Goal: Task Accomplishment & Management: Use online tool/utility

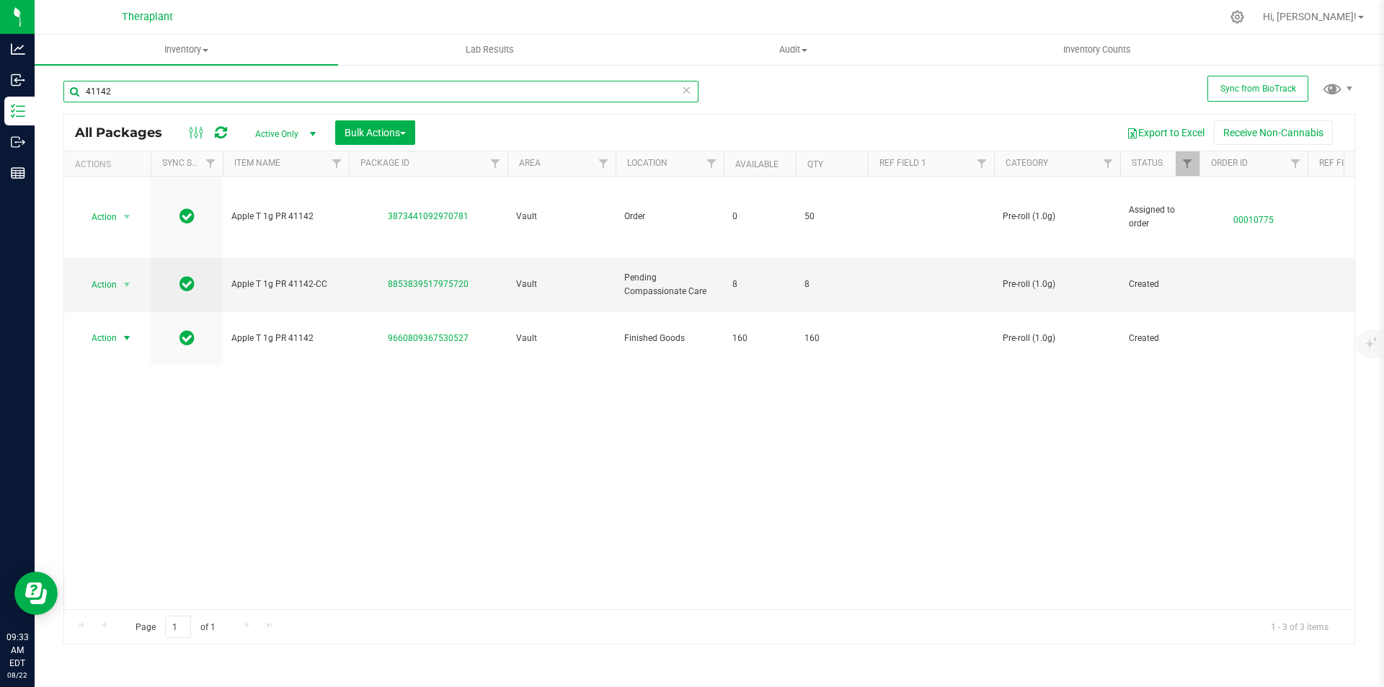
click at [143, 89] on input "41142" at bounding box center [380, 92] width 635 height 22
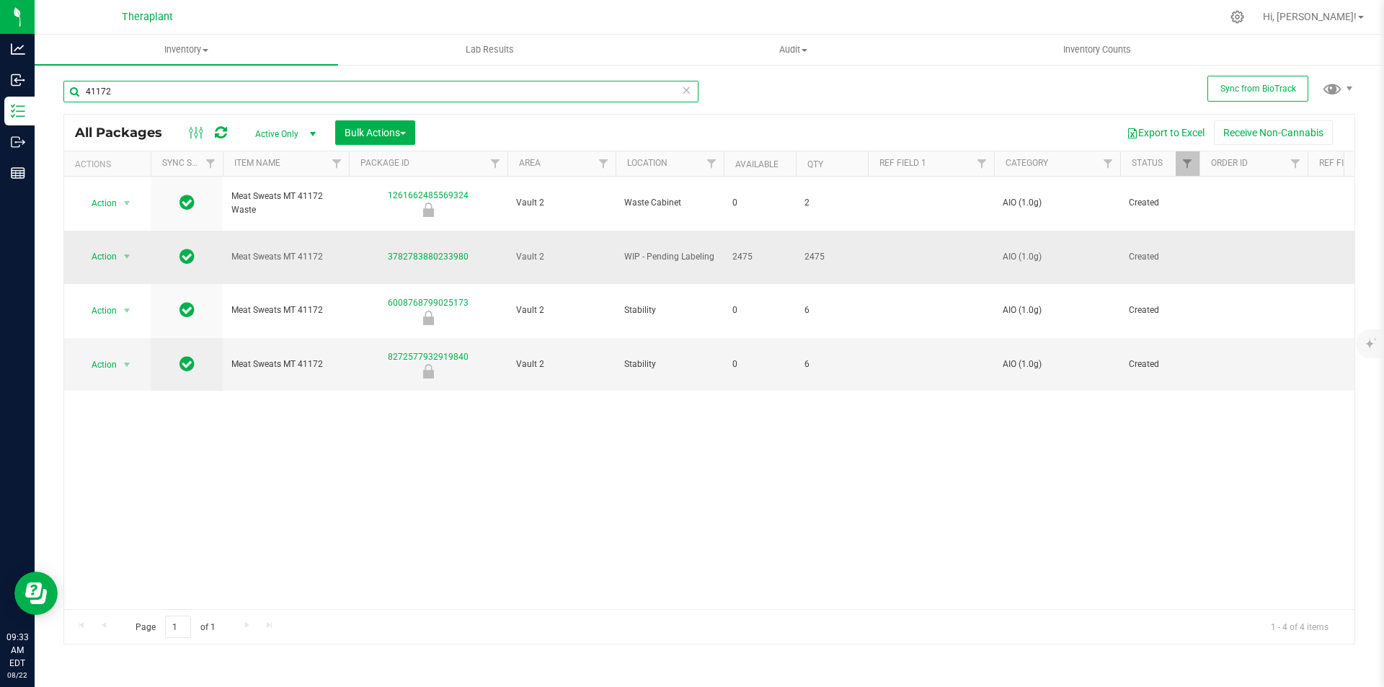
type input "41172"
click at [933, 238] on td at bounding box center [931, 258] width 126 height 54
type input "Indica"
click at [120, 247] on span "select" at bounding box center [127, 257] width 18 height 20
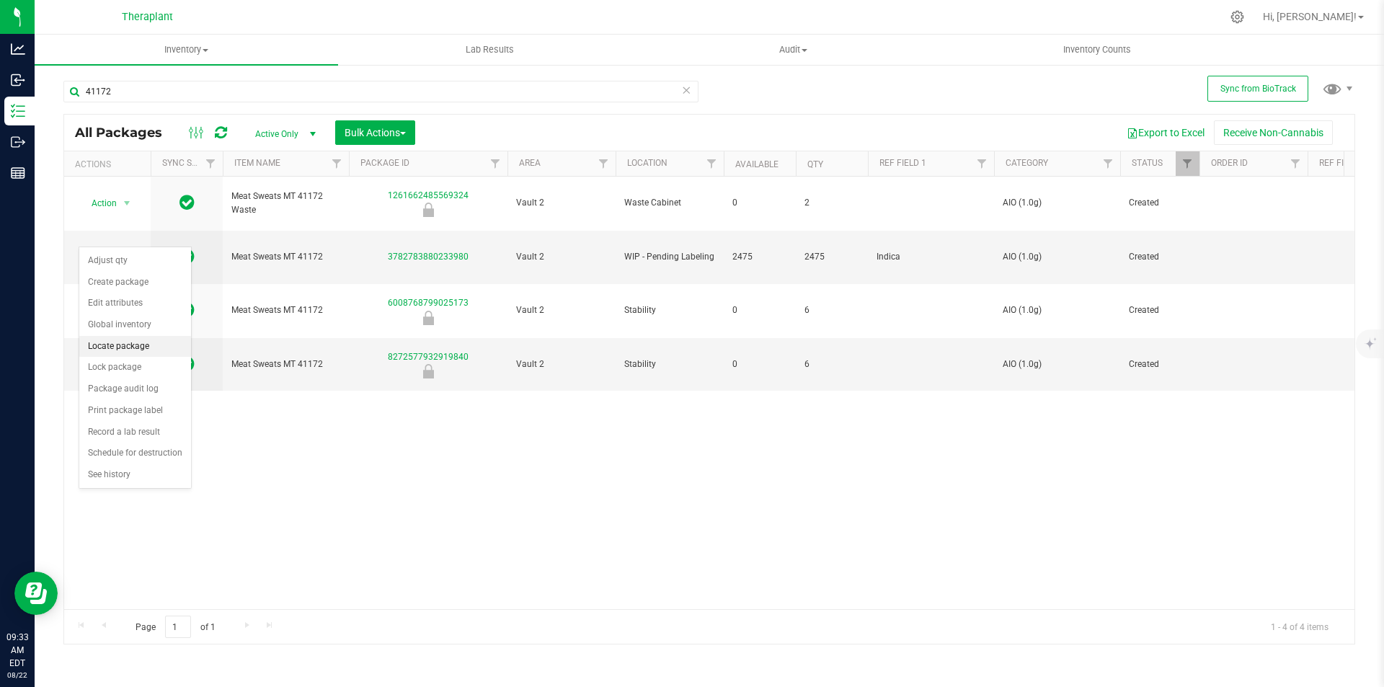
click at [136, 354] on li "Locate package" at bounding box center [135, 347] width 112 height 22
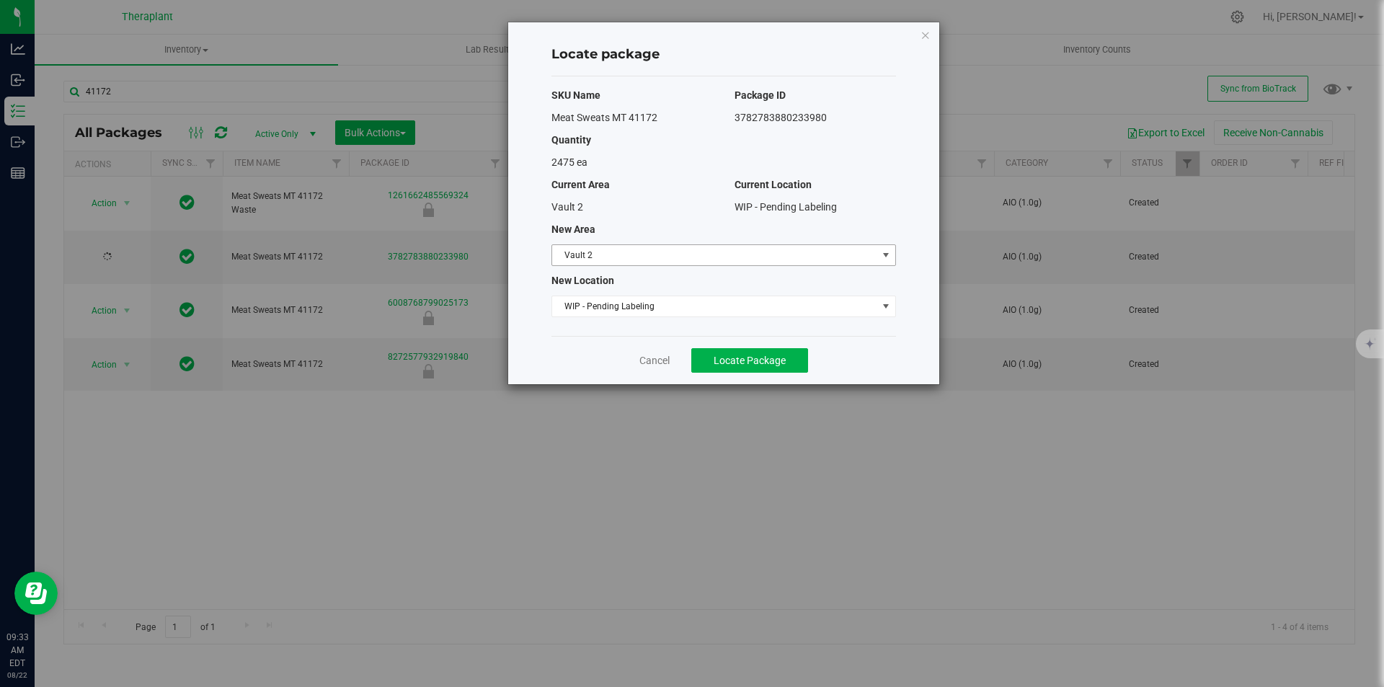
click at [639, 250] on span "Vault 2" at bounding box center [714, 255] width 325 height 20
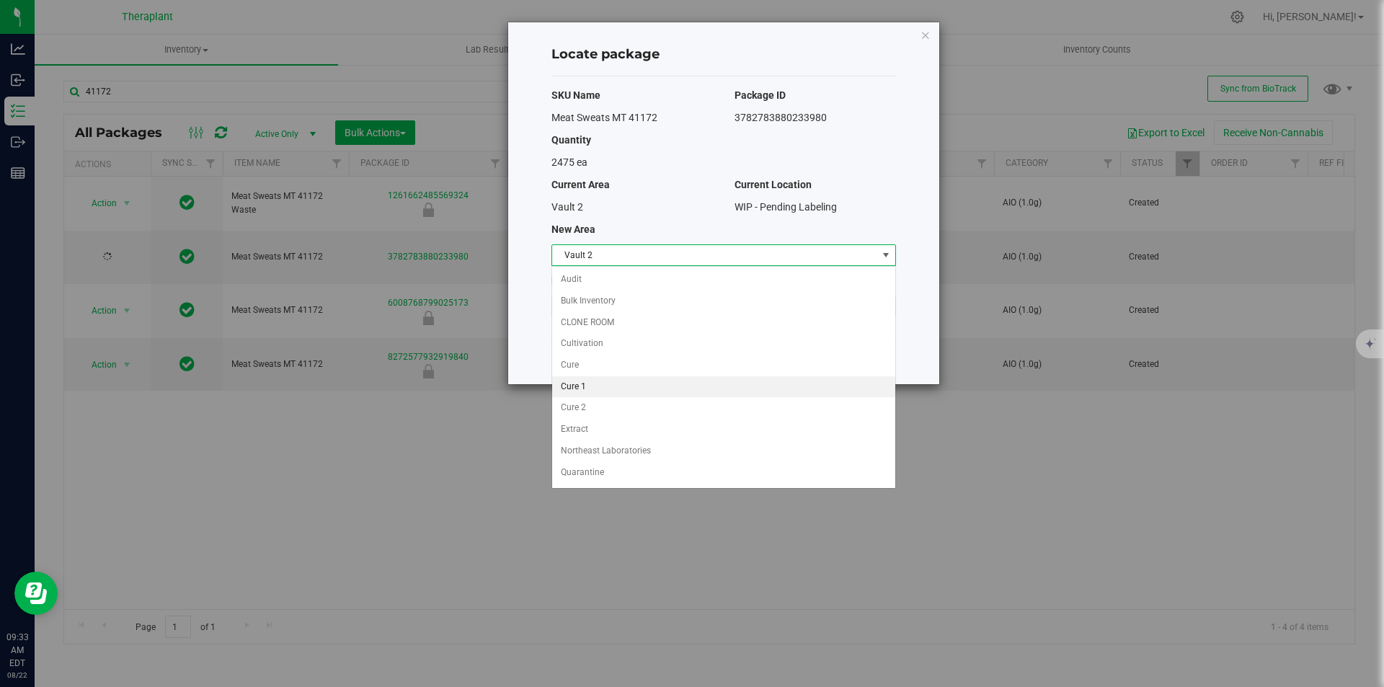
scroll to position [63, 0]
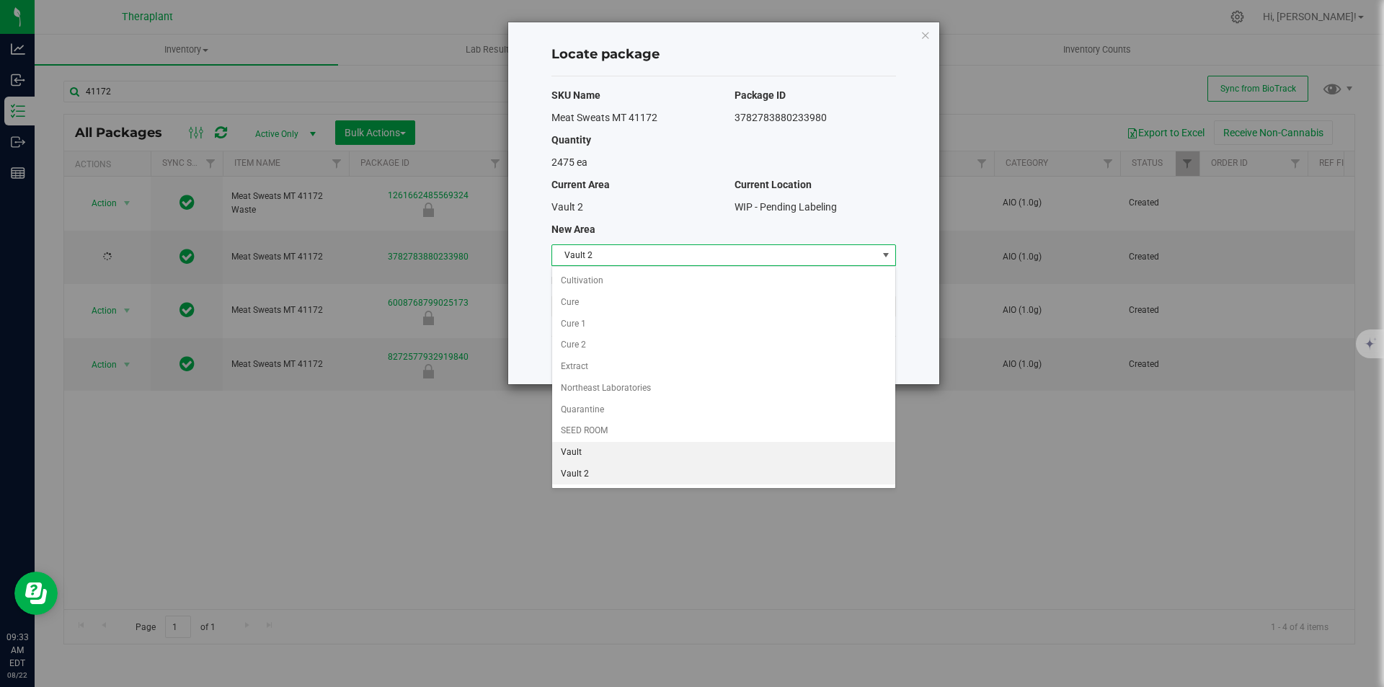
click at [604, 450] on li "Vault" at bounding box center [723, 453] width 343 height 22
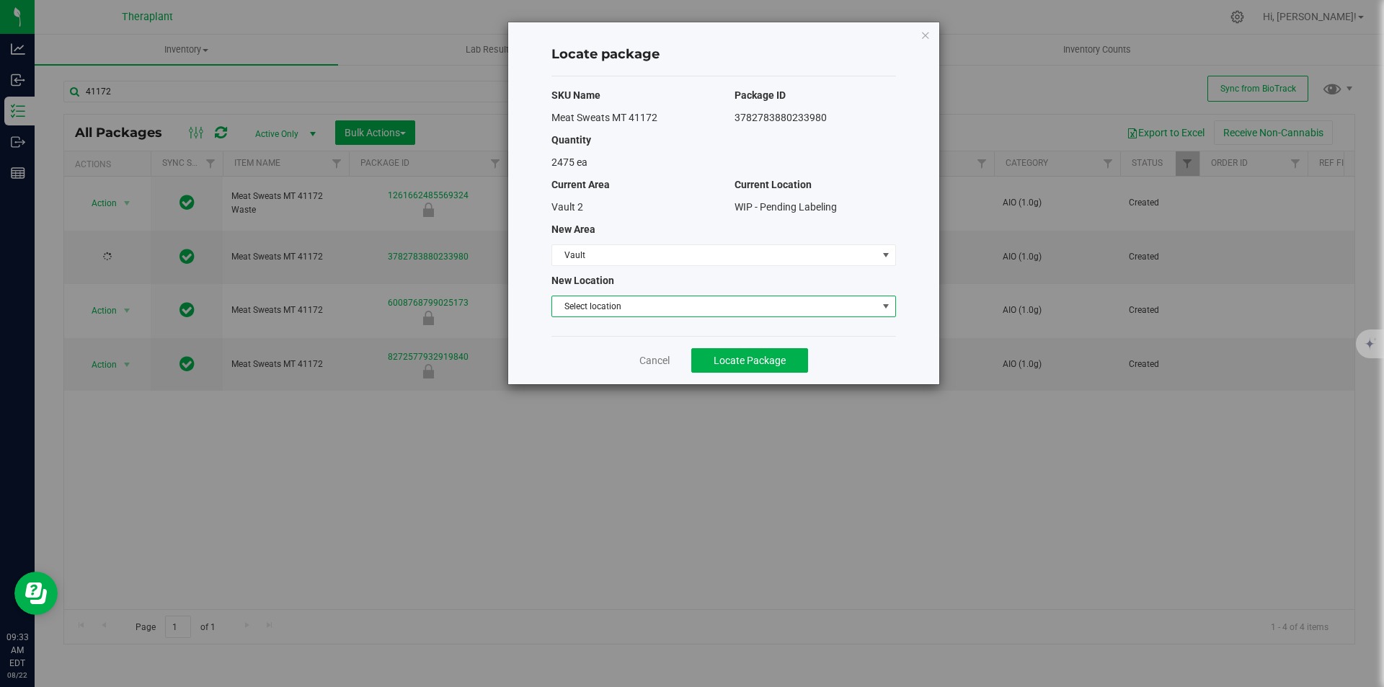
click at [611, 306] on span "Select location" at bounding box center [714, 306] width 325 height 20
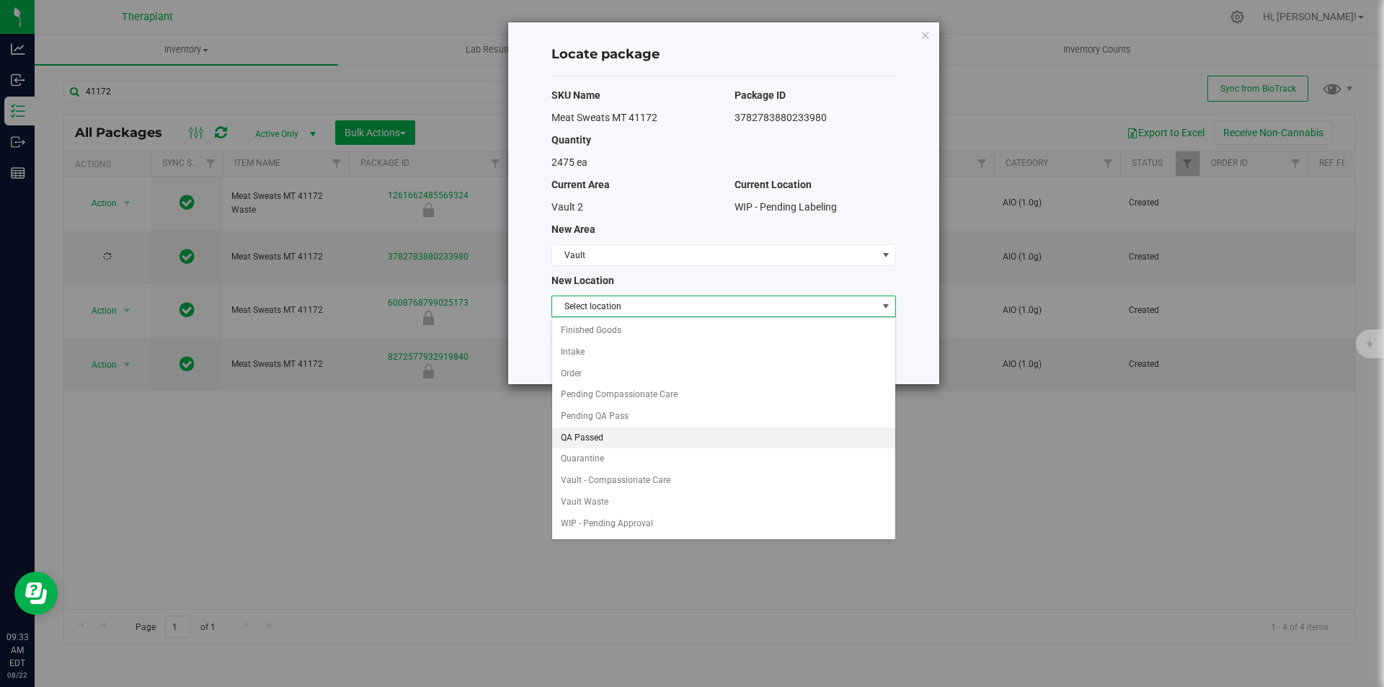
click at [603, 433] on li "QA Passed" at bounding box center [723, 438] width 343 height 22
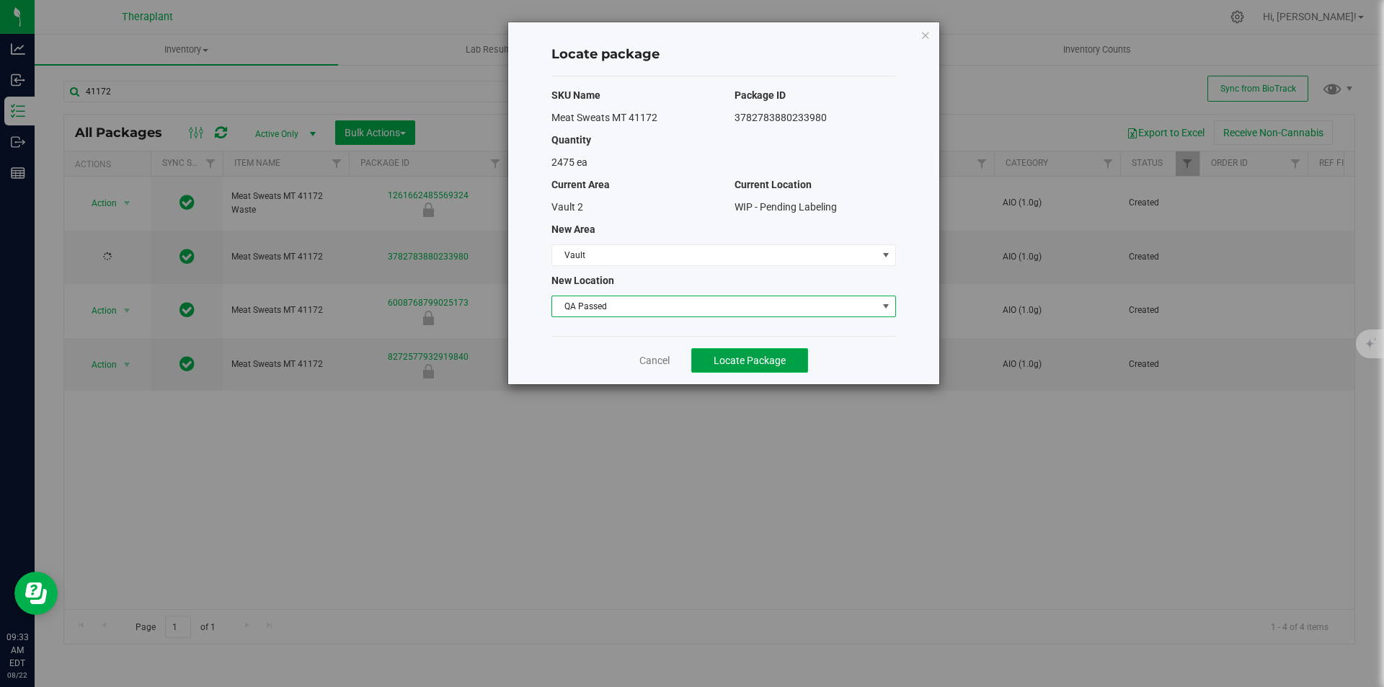
click at [761, 350] on button "Locate Package" at bounding box center [749, 360] width 117 height 25
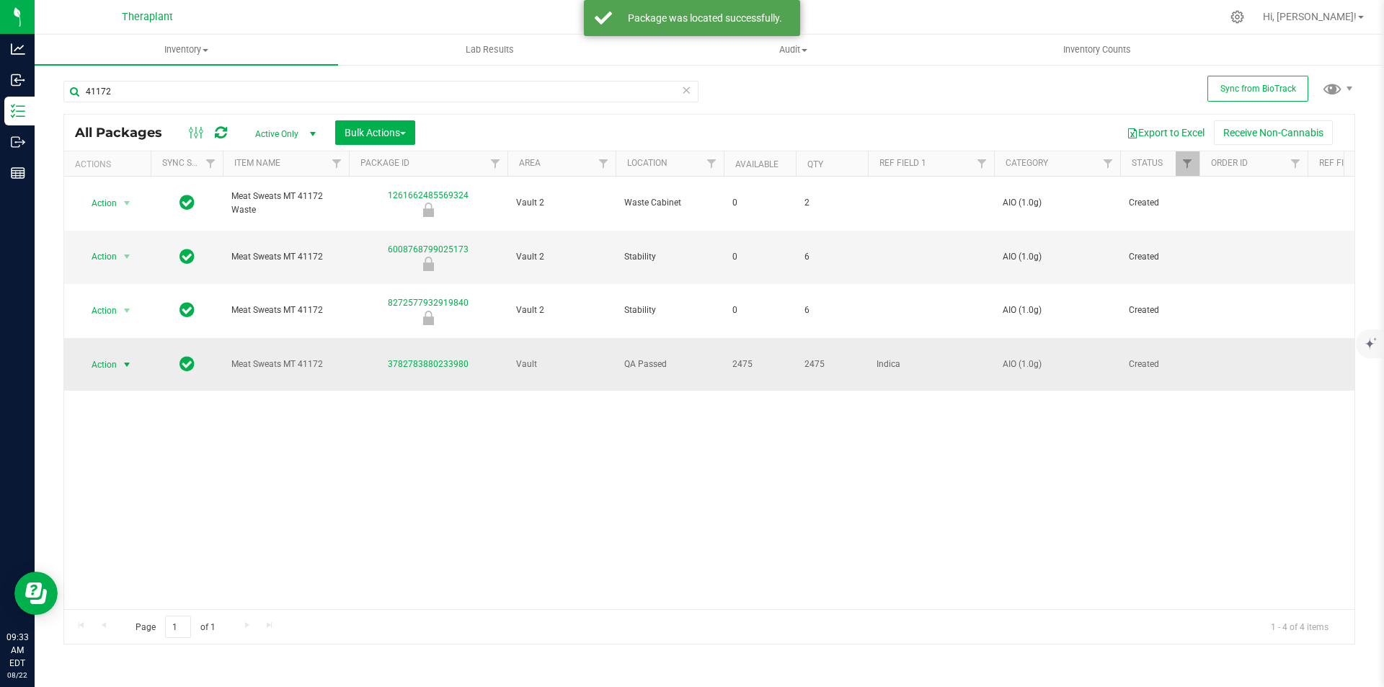
click at [122, 359] on span "select" at bounding box center [127, 365] width 12 height 12
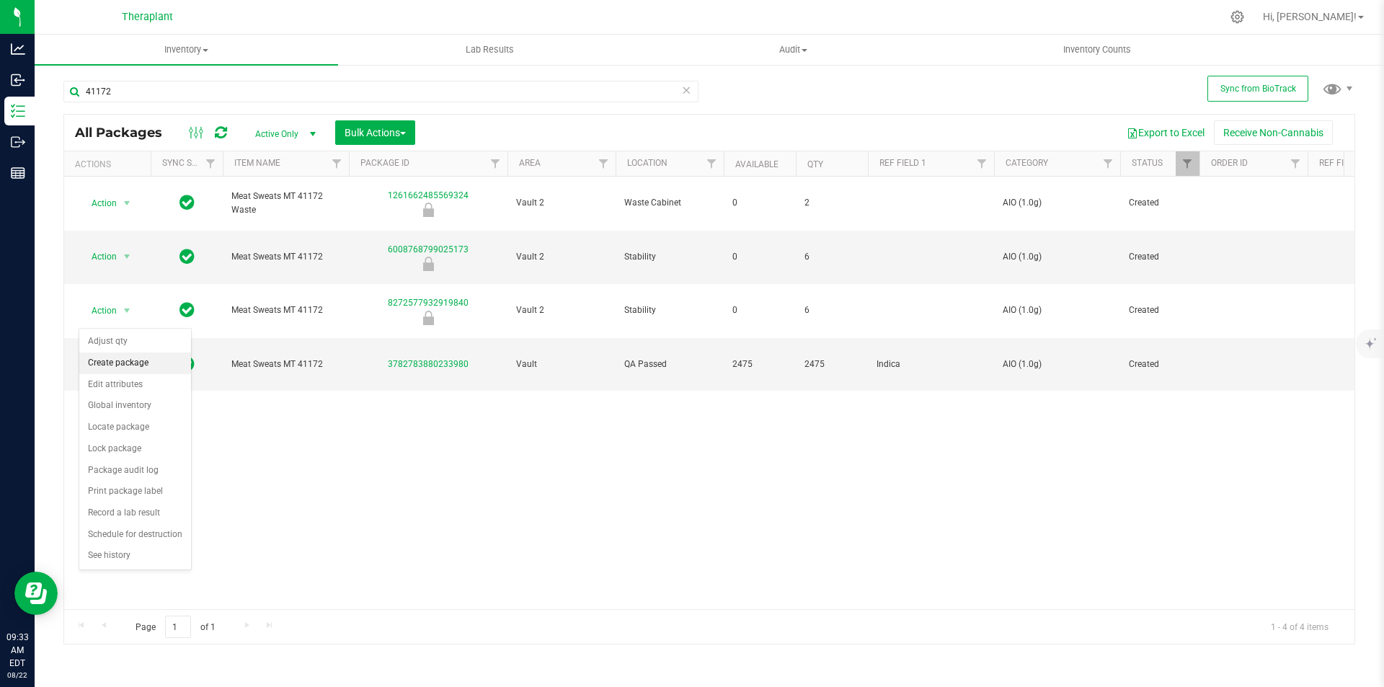
click at [137, 365] on li "Create package" at bounding box center [135, 364] width 112 height 22
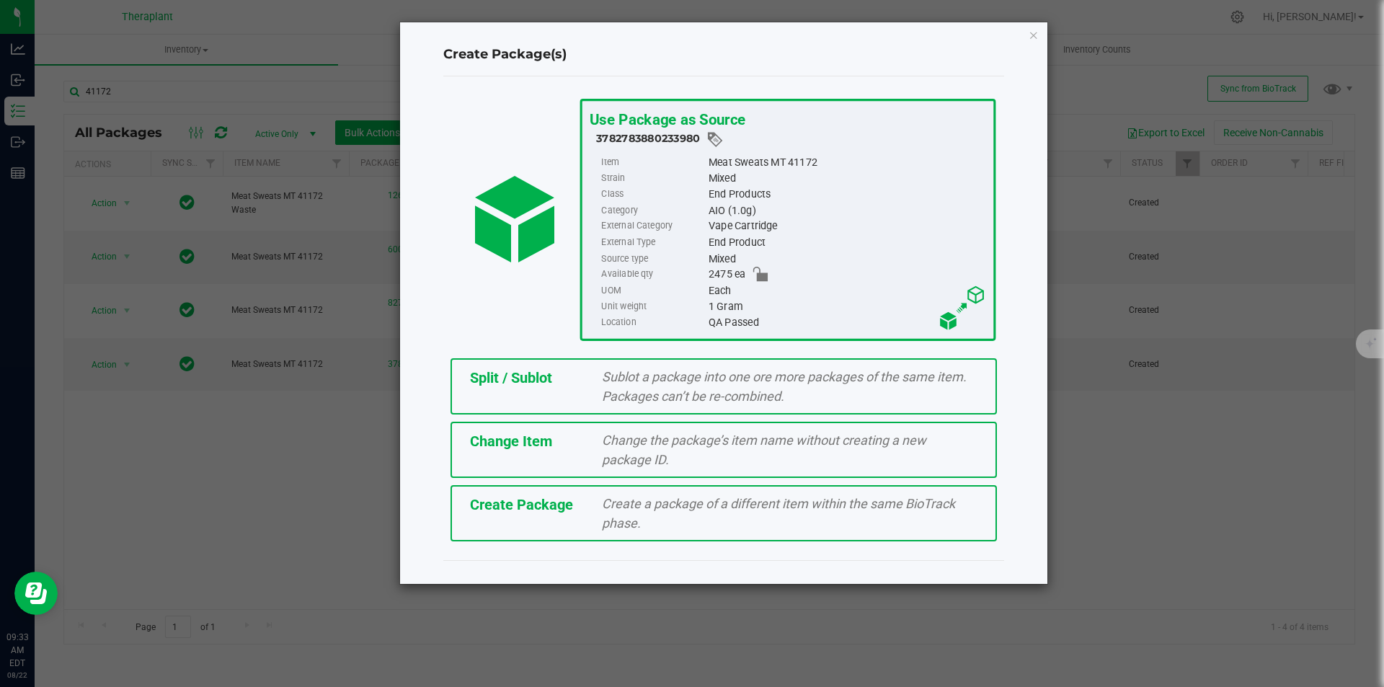
click at [642, 385] on div "Sublot a package into one ore more packages of the same item. Packages can’t be…" at bounding box center [789, 386] width 397 height 39
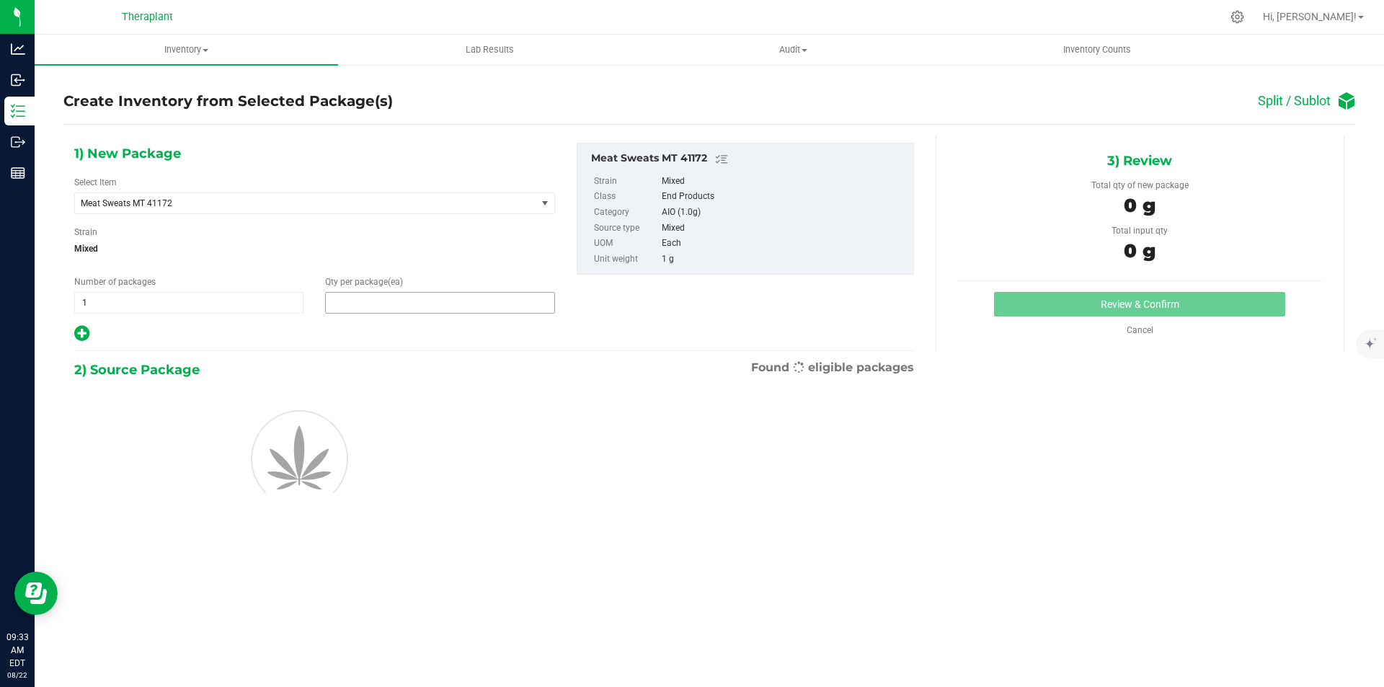
click at [409, 309] on span at bounding box center [439, 303] width 229 height 22
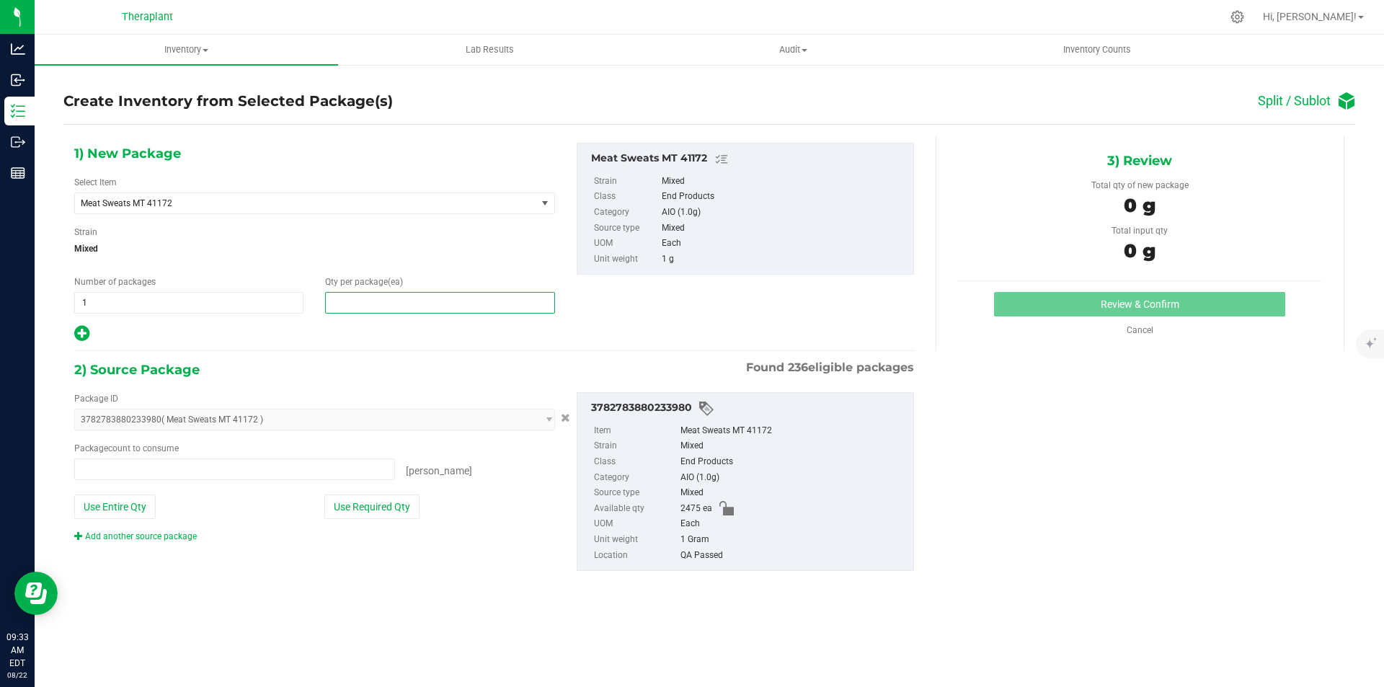
type input "0 ea"
type input "5"
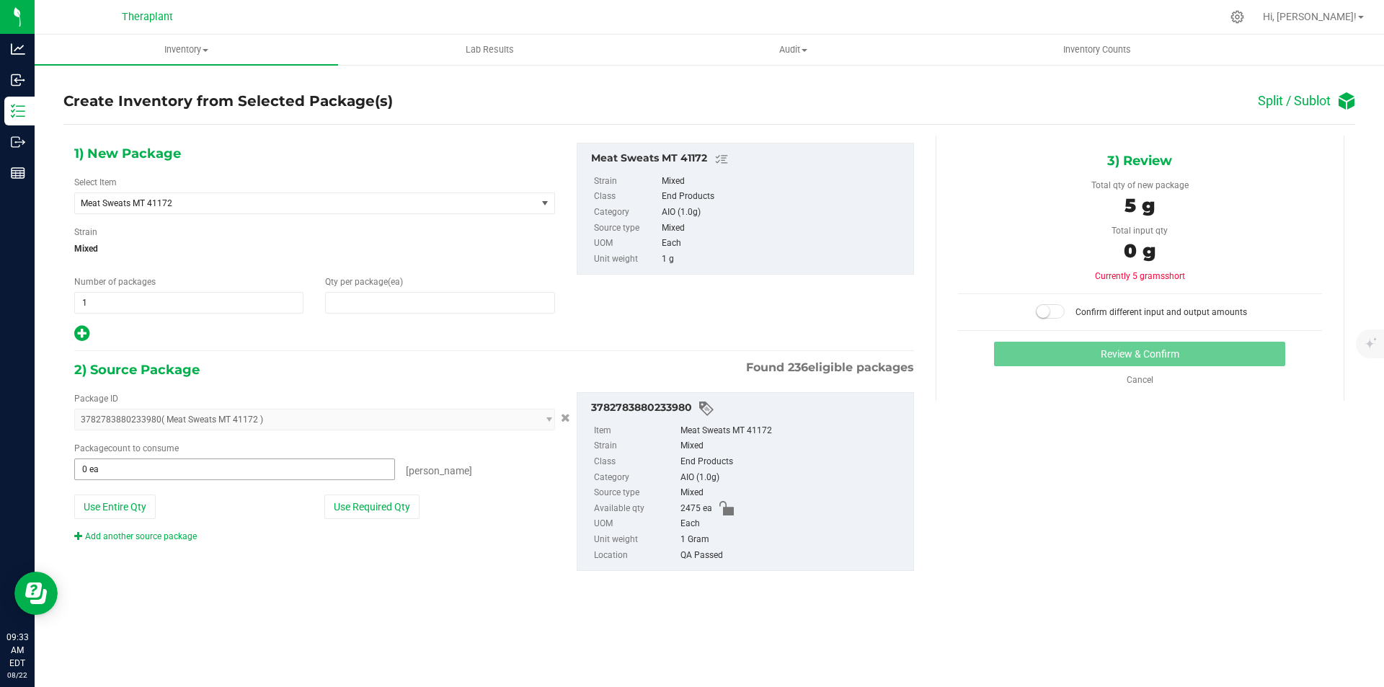
type input "5"
click at [287, 465] on span at bounding box center [234, 469] width 321 height 22
type input "5"
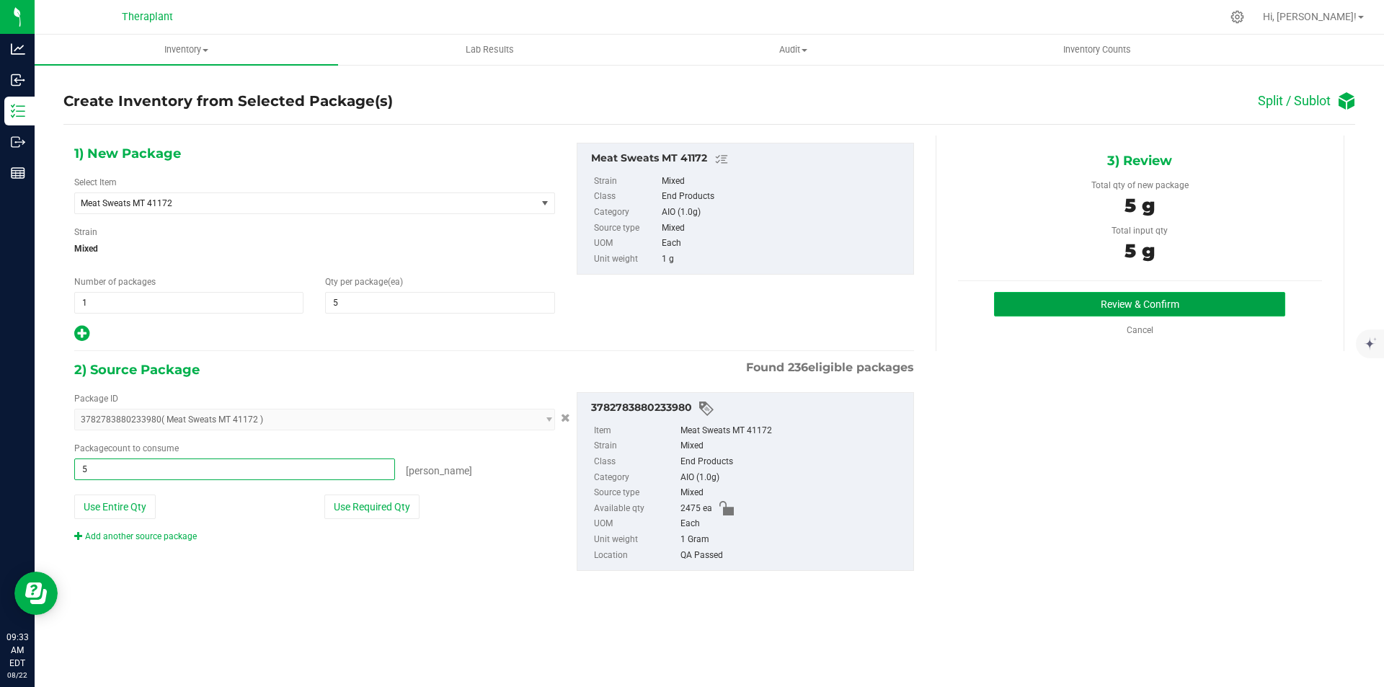
type input "5 ea"
click at [1071, 306] on button "Review & Confirm" at bounding box center [1139, 304] width 291 height 25
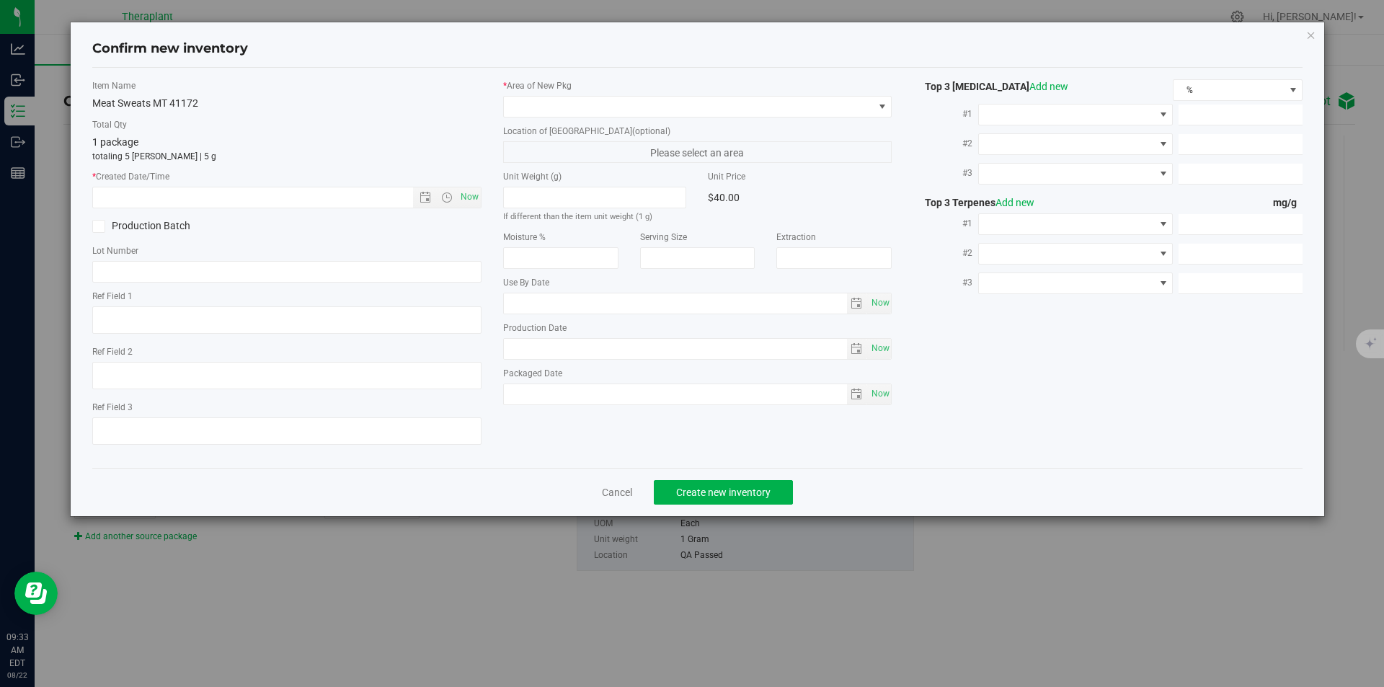
type textarea "Indica"
type input "[DATE]"
click at [475, 196] on span "Now" at bounding box center [469, 197] width 25 height 21
type input "[DATE] 9:33 AM"
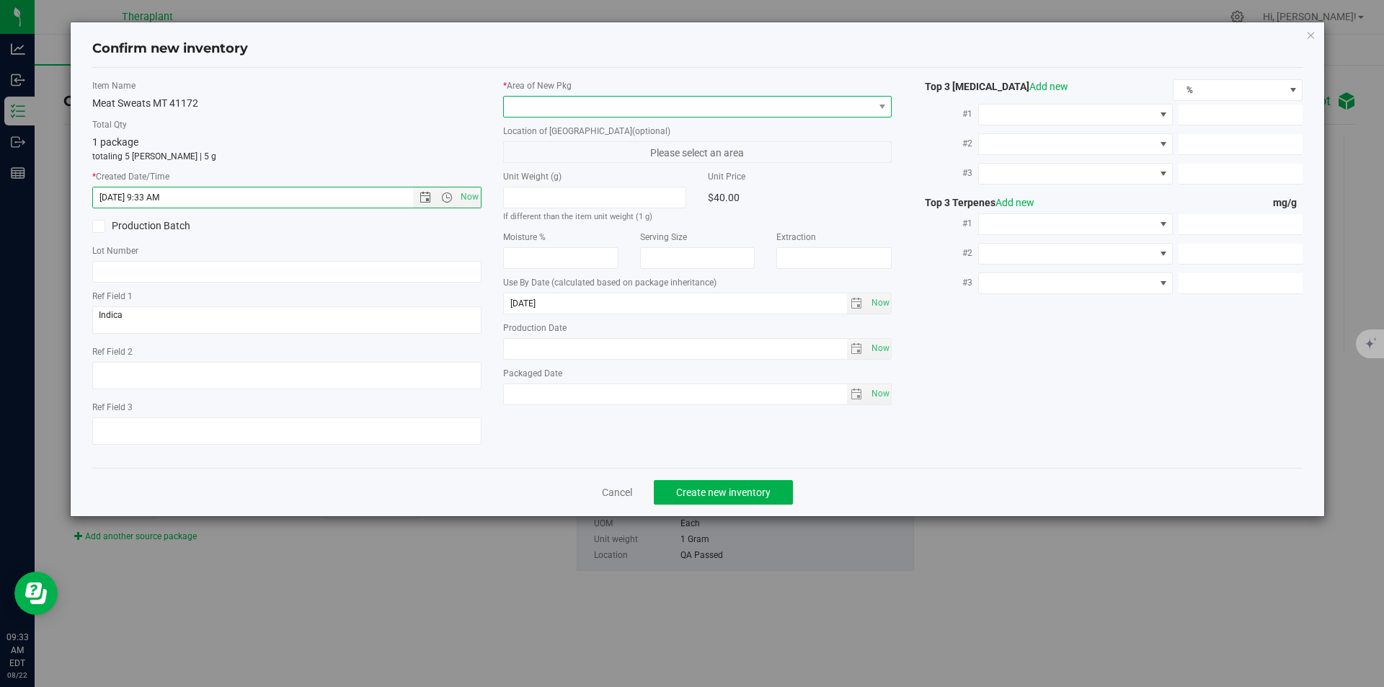
click at [547, 107] on span at bounding box center [689, 107] width 370 height 20
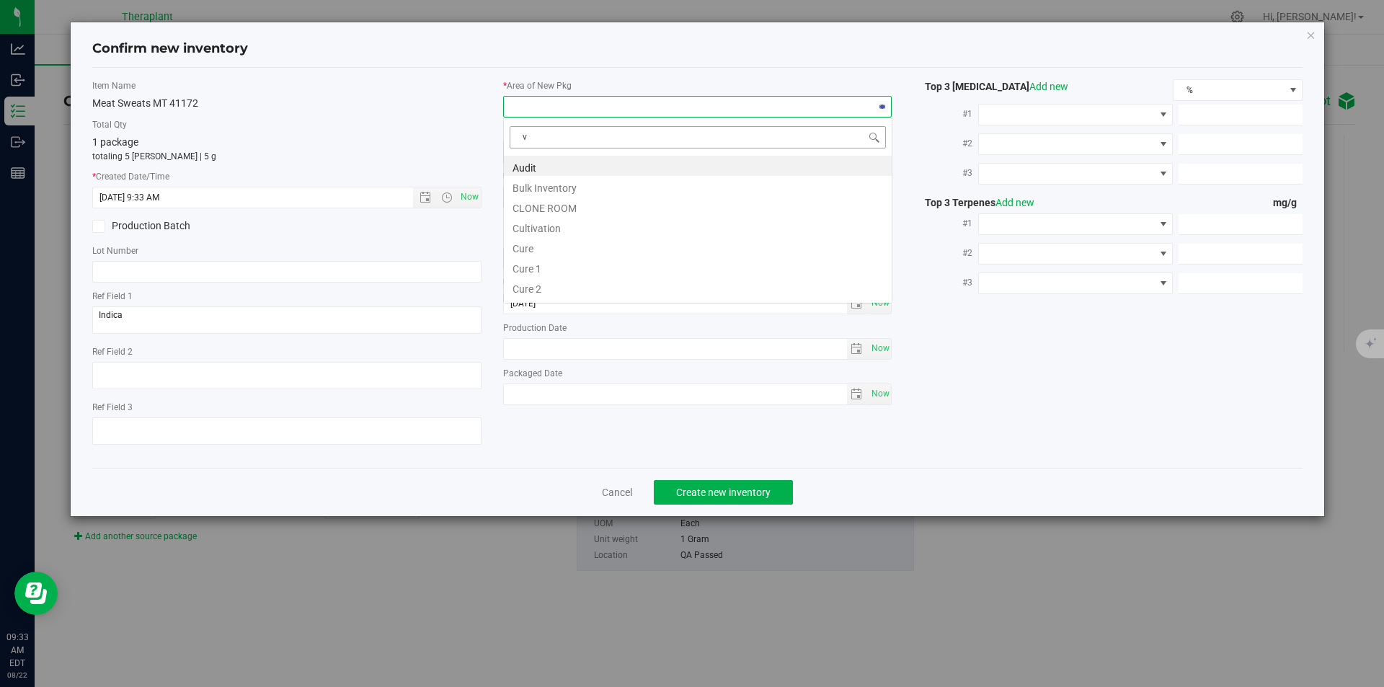
scroll to position [22, 389]
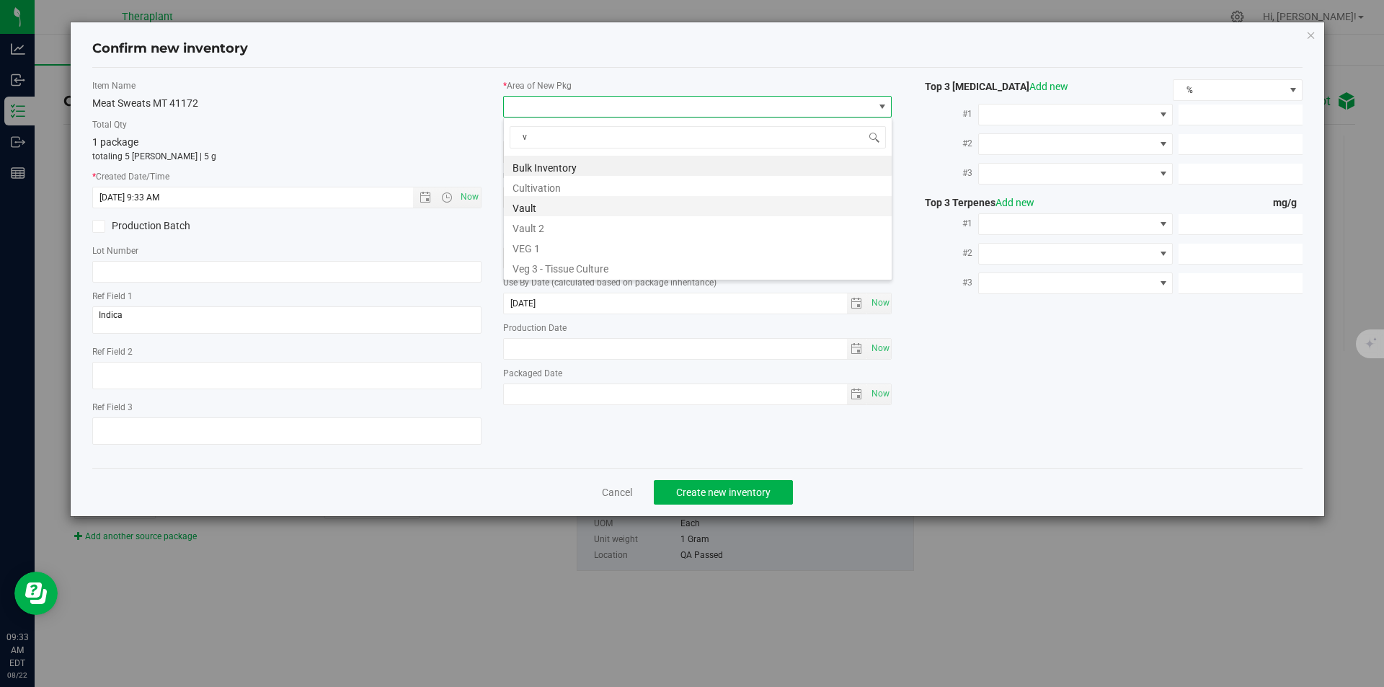
click at [536, 207] on li "Vault" at bounding box center [698, 206] width 388 height 20
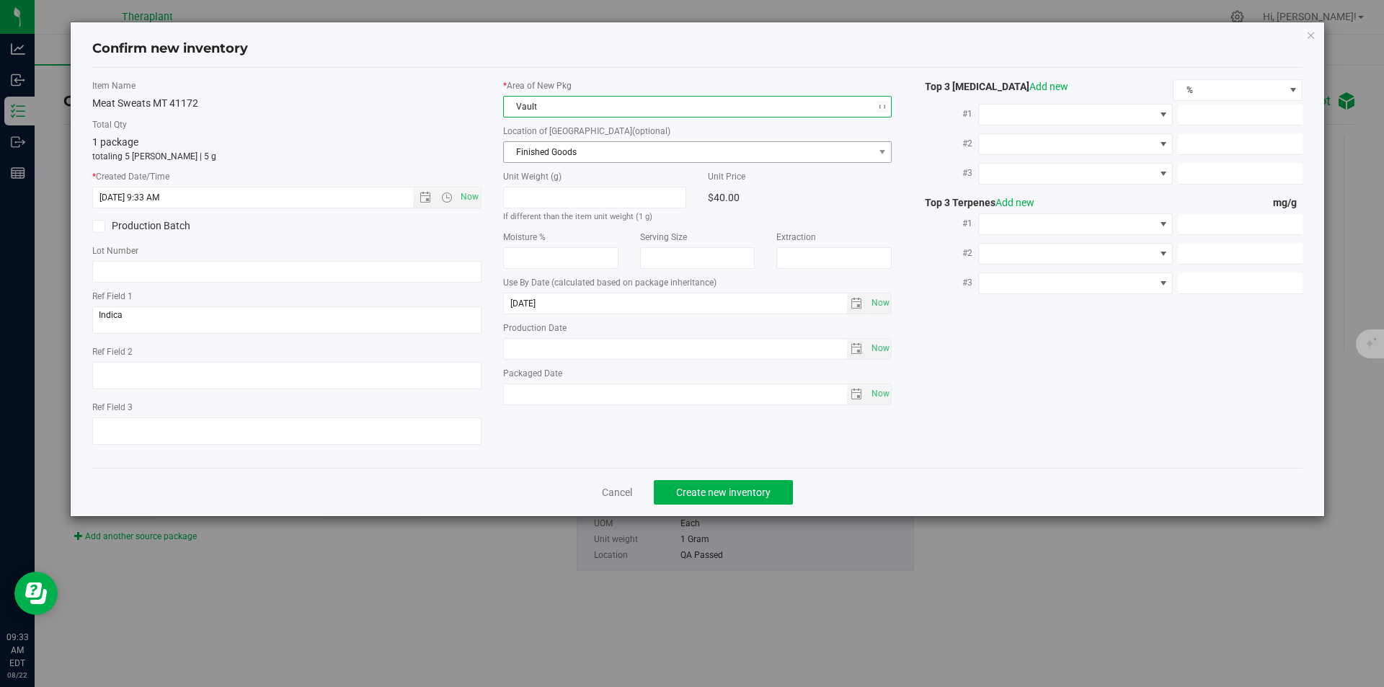
click at [555, 161] on span "Finished Goods" at bounding box center [689, 152] width 370 height 20
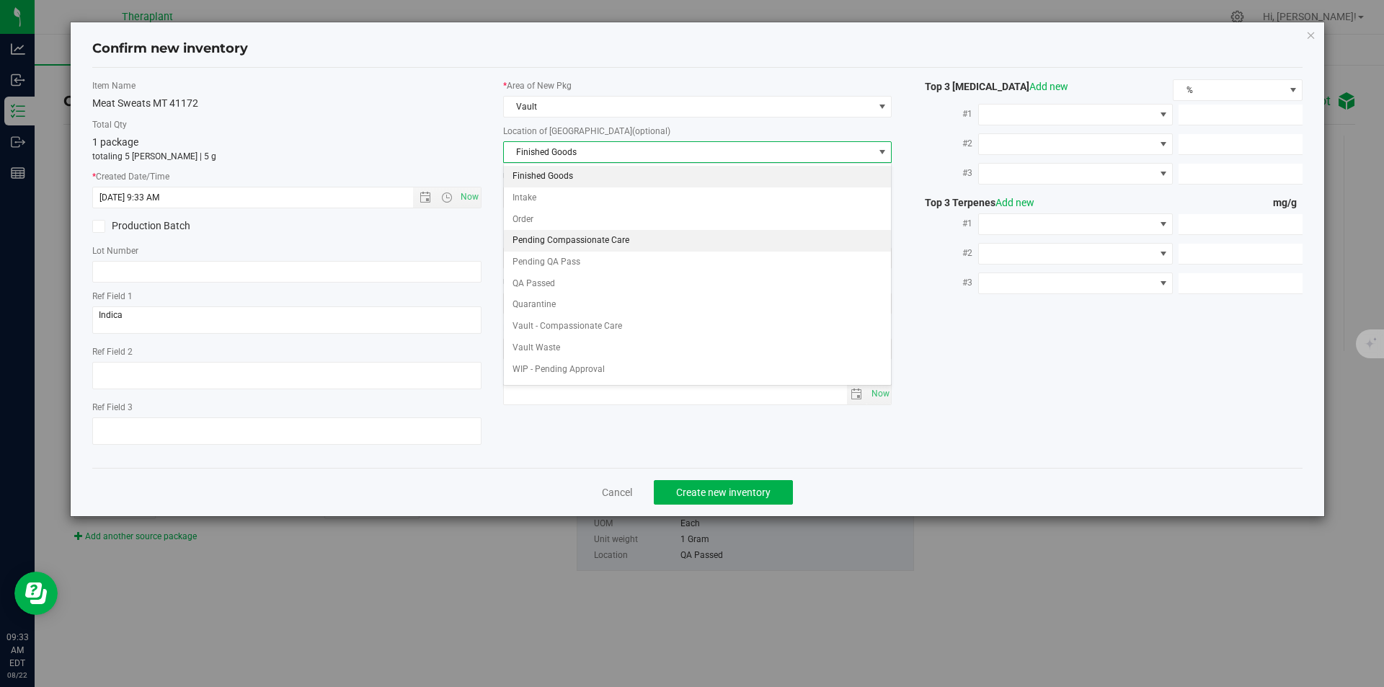
click at [562, 236] on li "Pending Compassionate Care" at bounding box center [698, 241] width 388 height 22
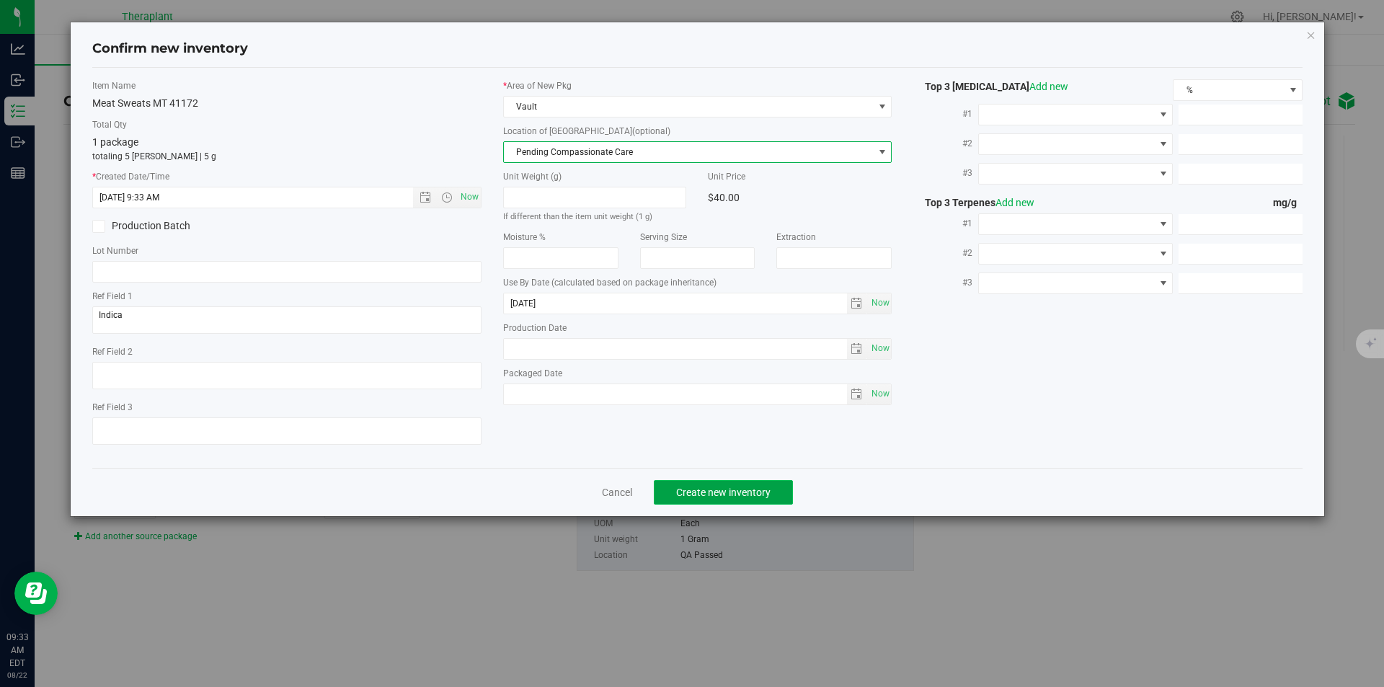
click at [675, 486] on button "Create new inventory" at bounding box center [723, 492] width 139 height 25
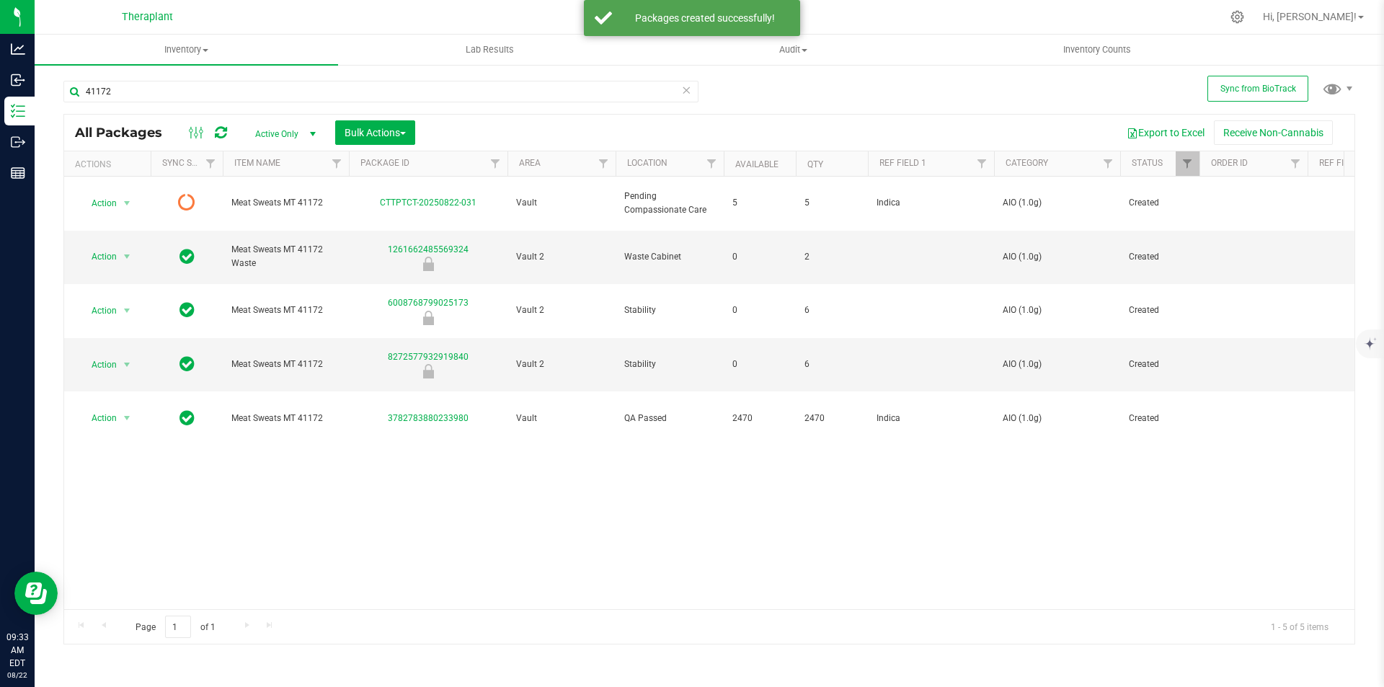
click at [223, 133] on icon at bounding box center [221, 132] width 12 height 14
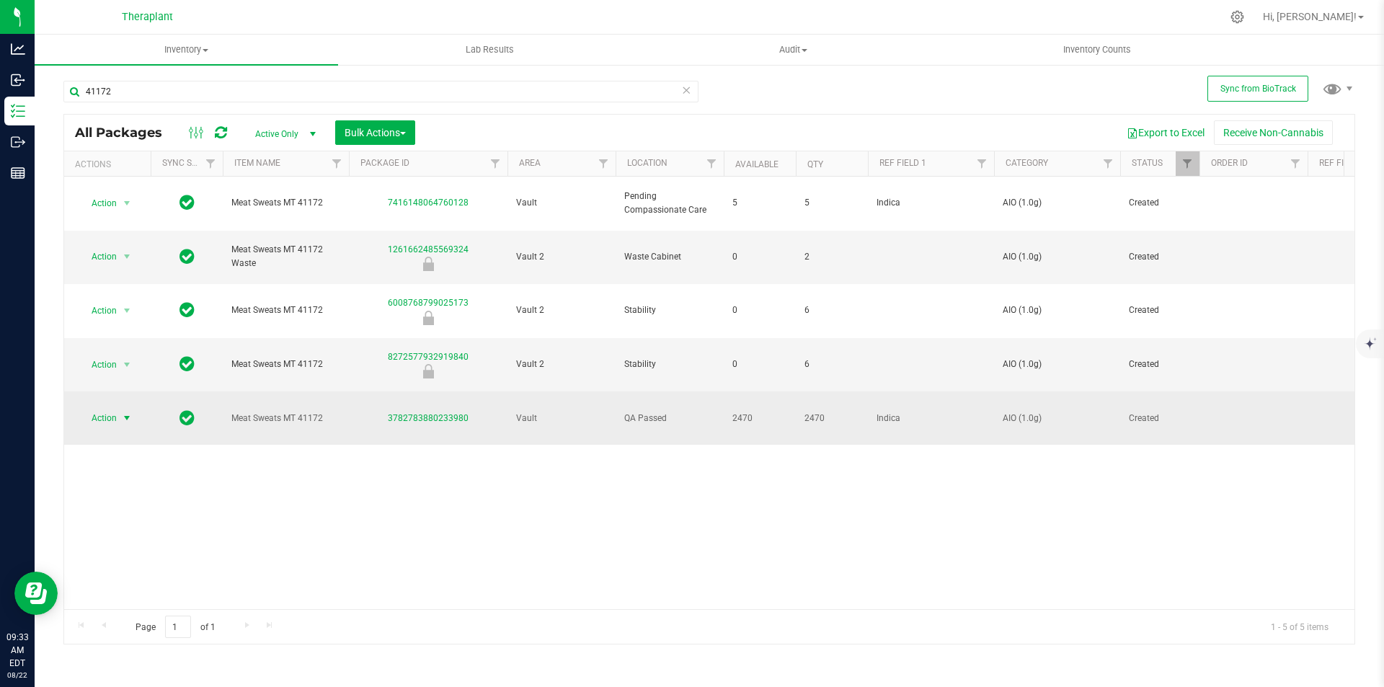
click at [117, 408] on span "Action" at bounding box center [98, 418] width 39 height 20
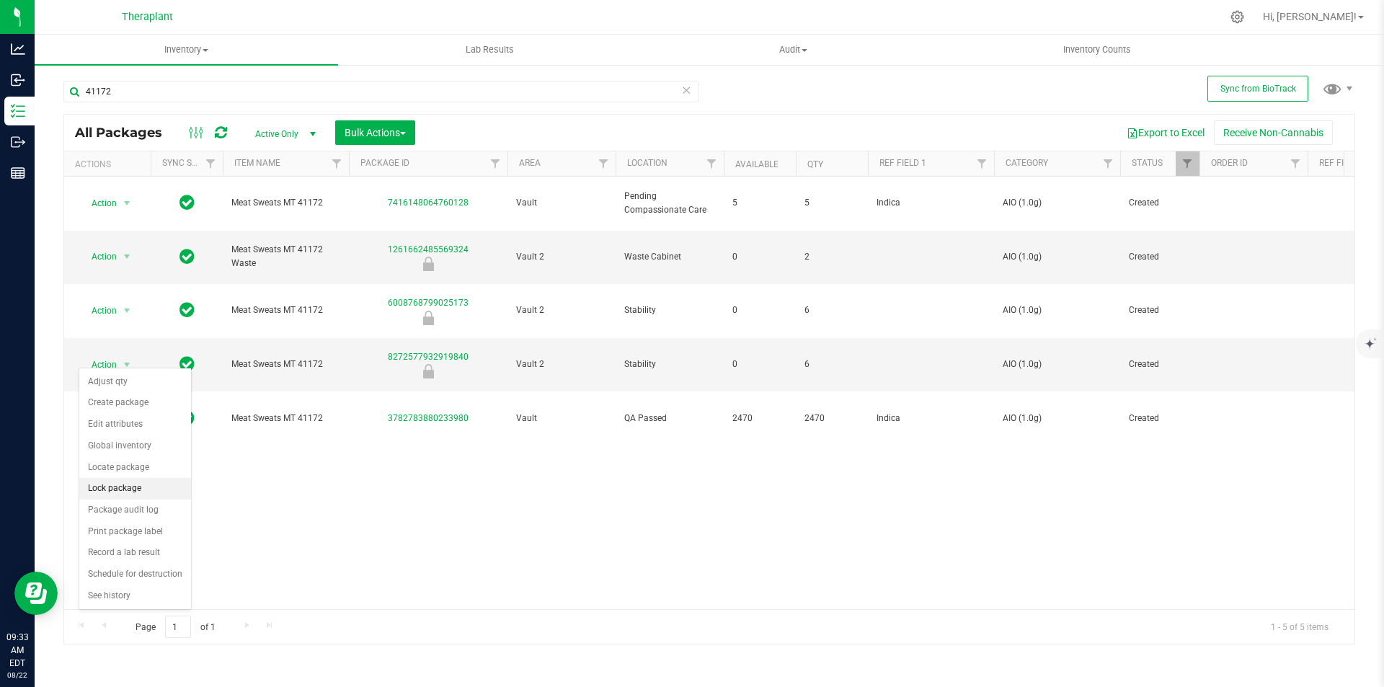
click at [120, 491] on li "Lock package" at bounding box center [135, 489] width 112 height 22
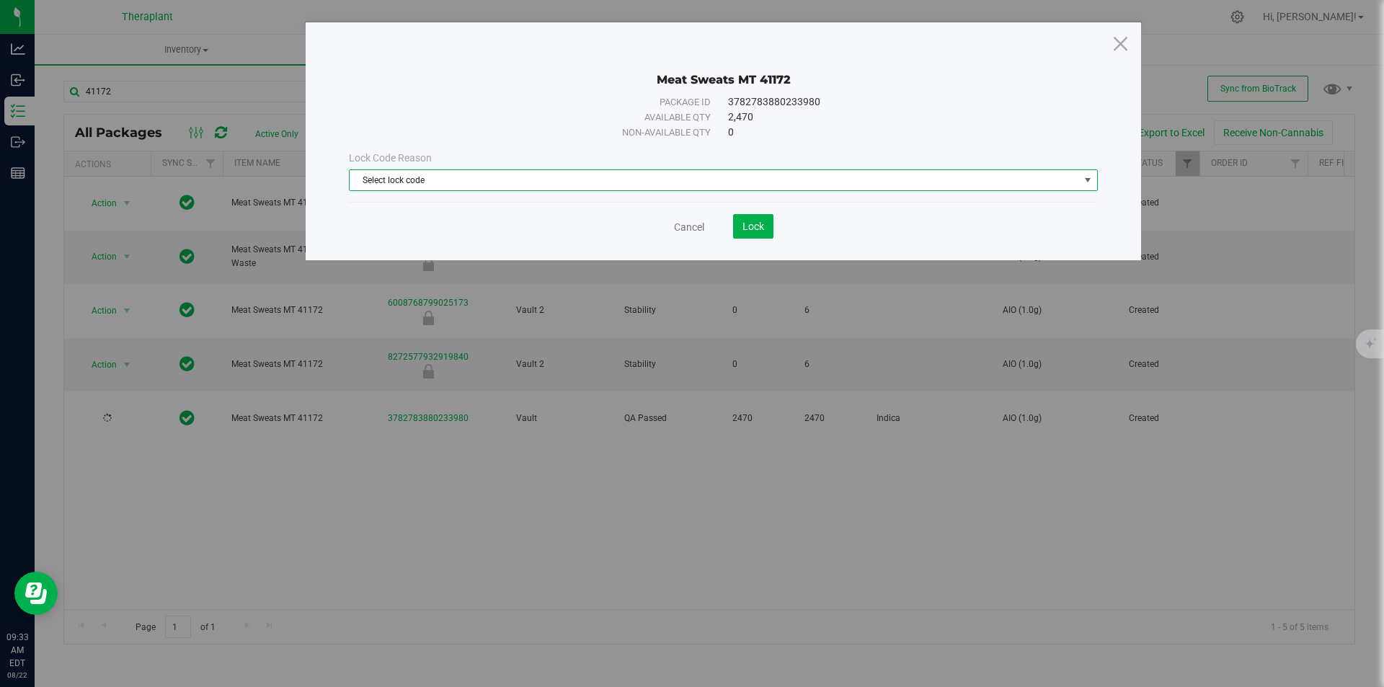
click at [570, 185] on span "Select lock code" at bounding box center [715, 180] width 730 height 20
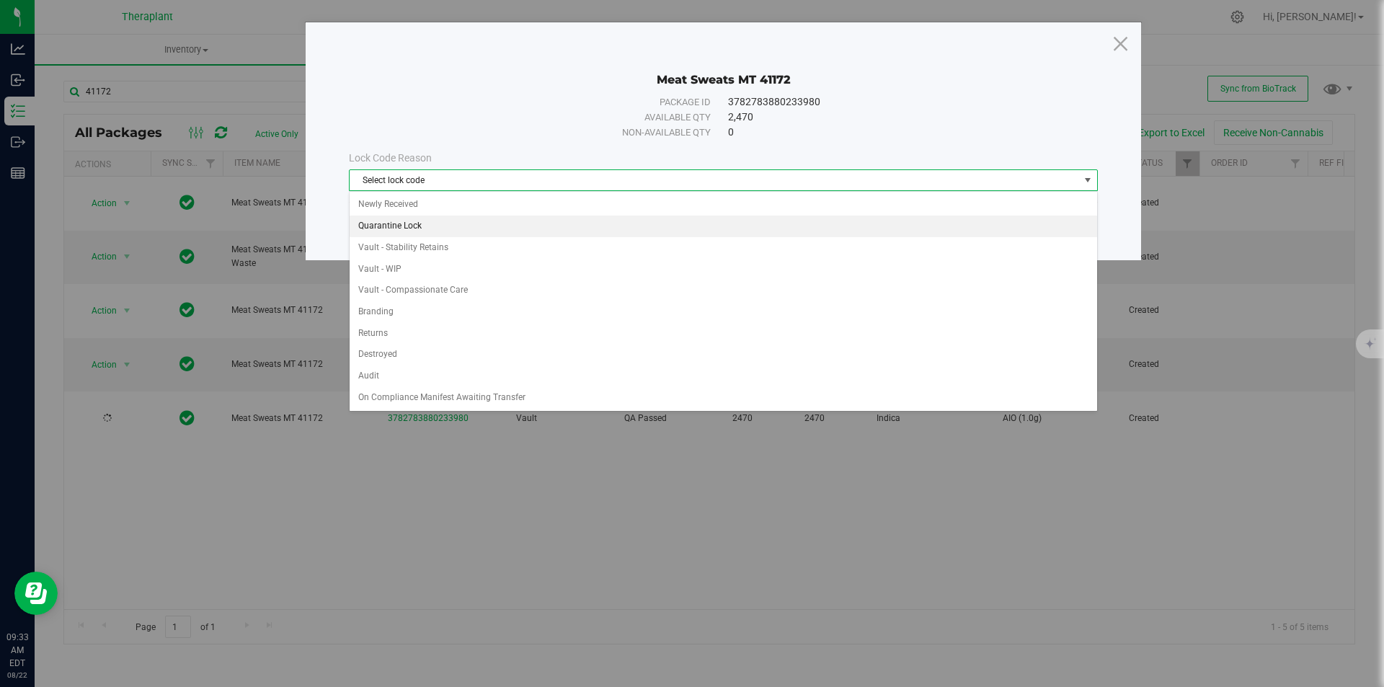
click at [454, 199] on li "Newly Received" at bounding box center [724, 205] width 748 height 22
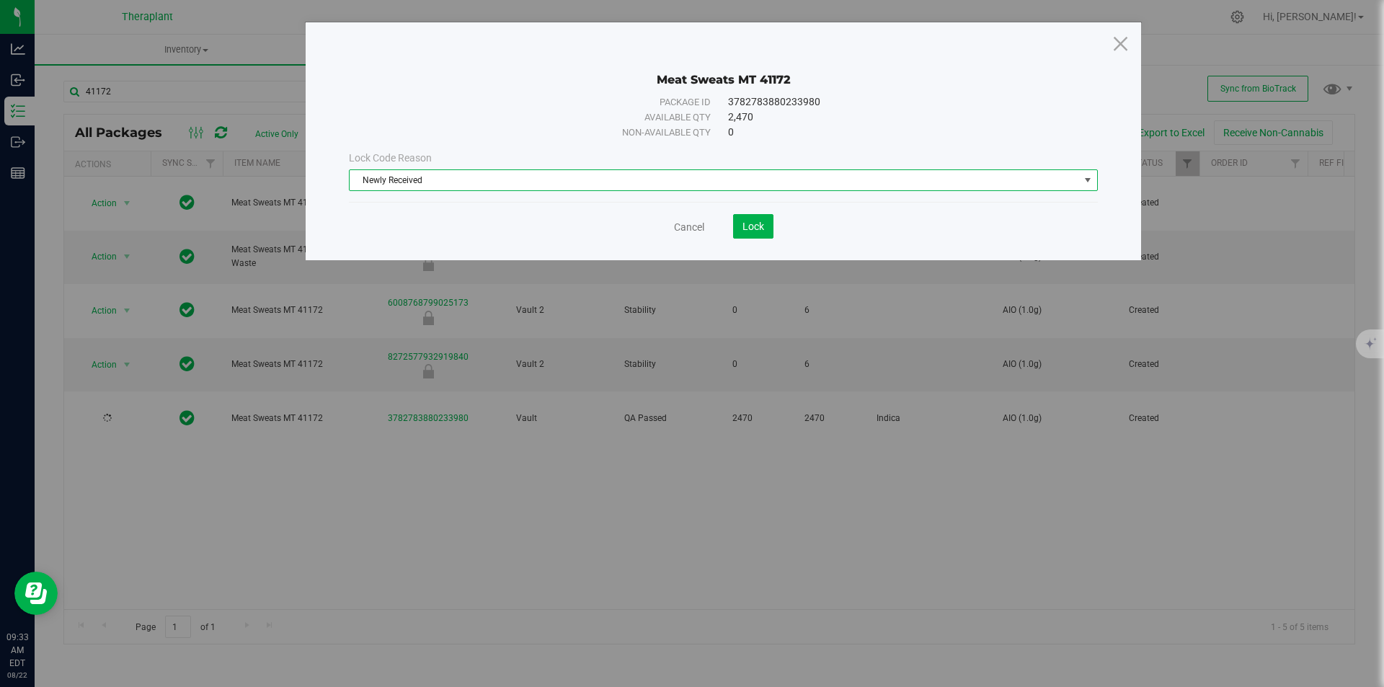
click at [720, 238] on save-button "Lock" at bounding box center [738, 226] width 69 height 25
click at [771, 220] on button "Lock" at bounding box center [753, 226] width 40 height 25
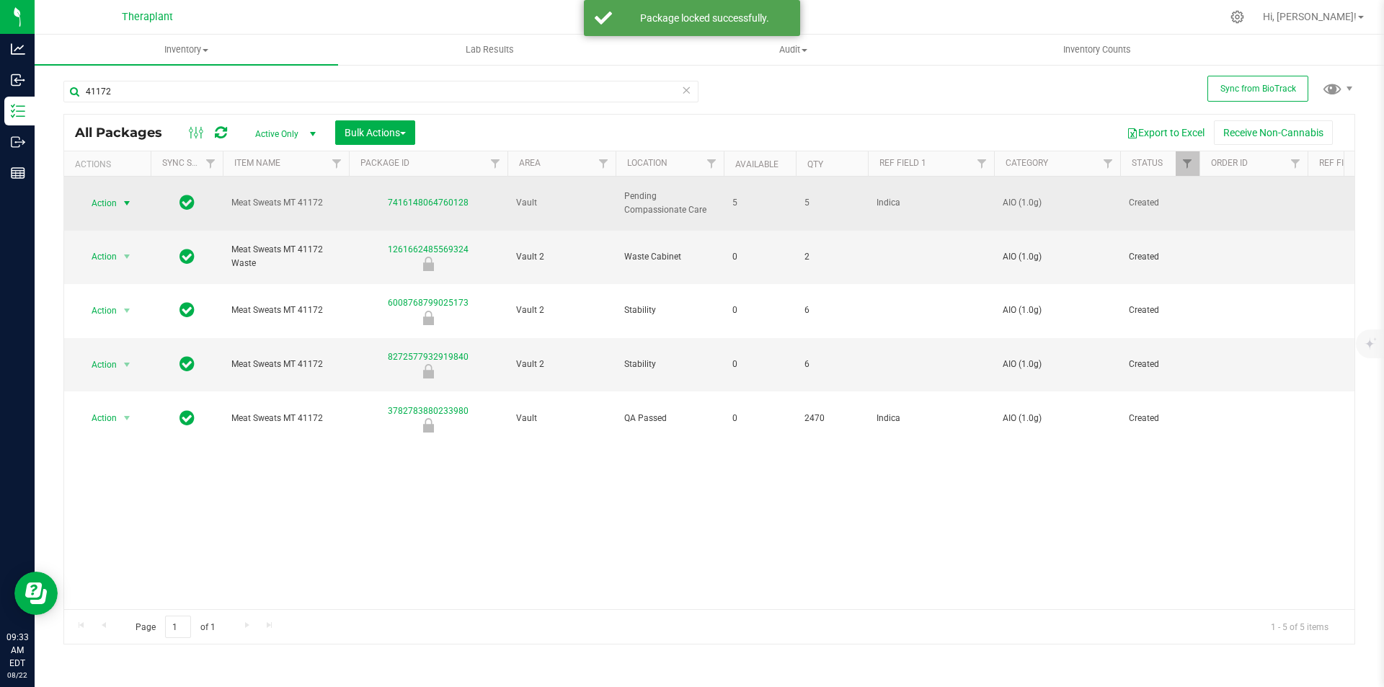
click at [122, 198] on span "select" at bounding box center [127, 204] width 12 height 12
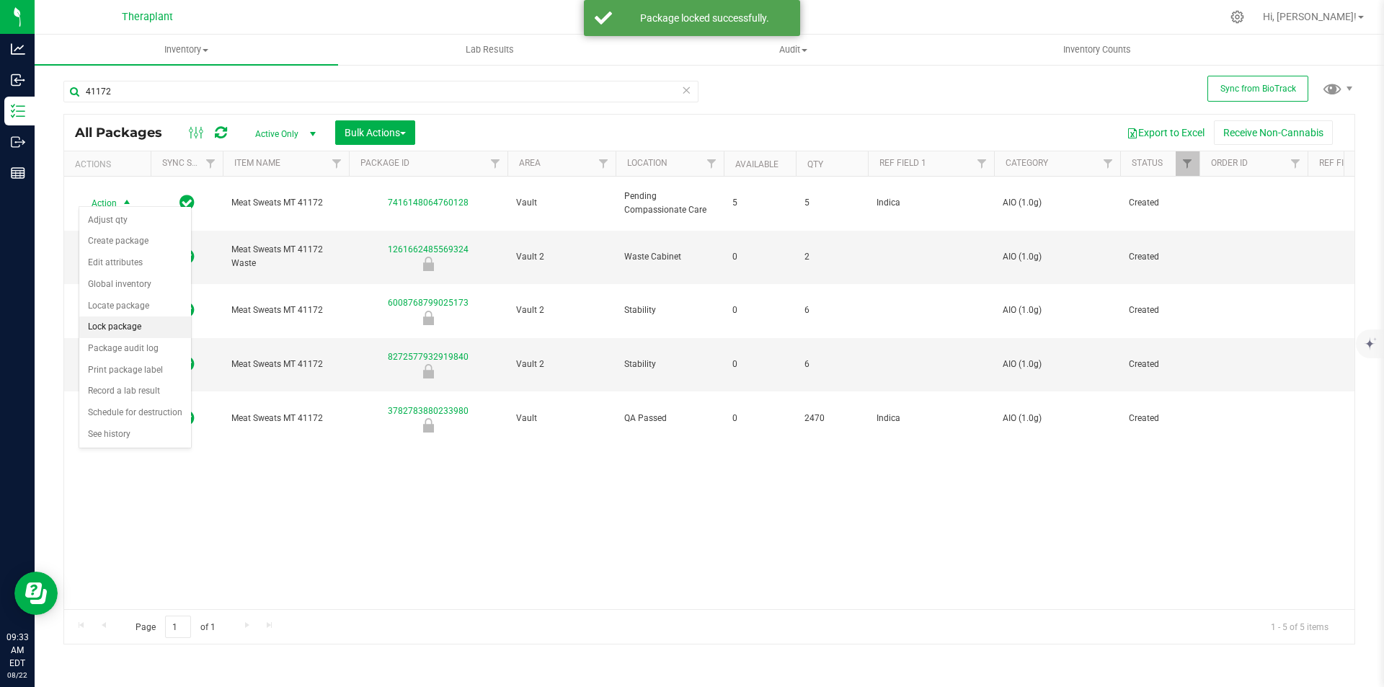
click at [124, 330] on li "Lock package" at bounding box center [135, 327] width 112 height 22
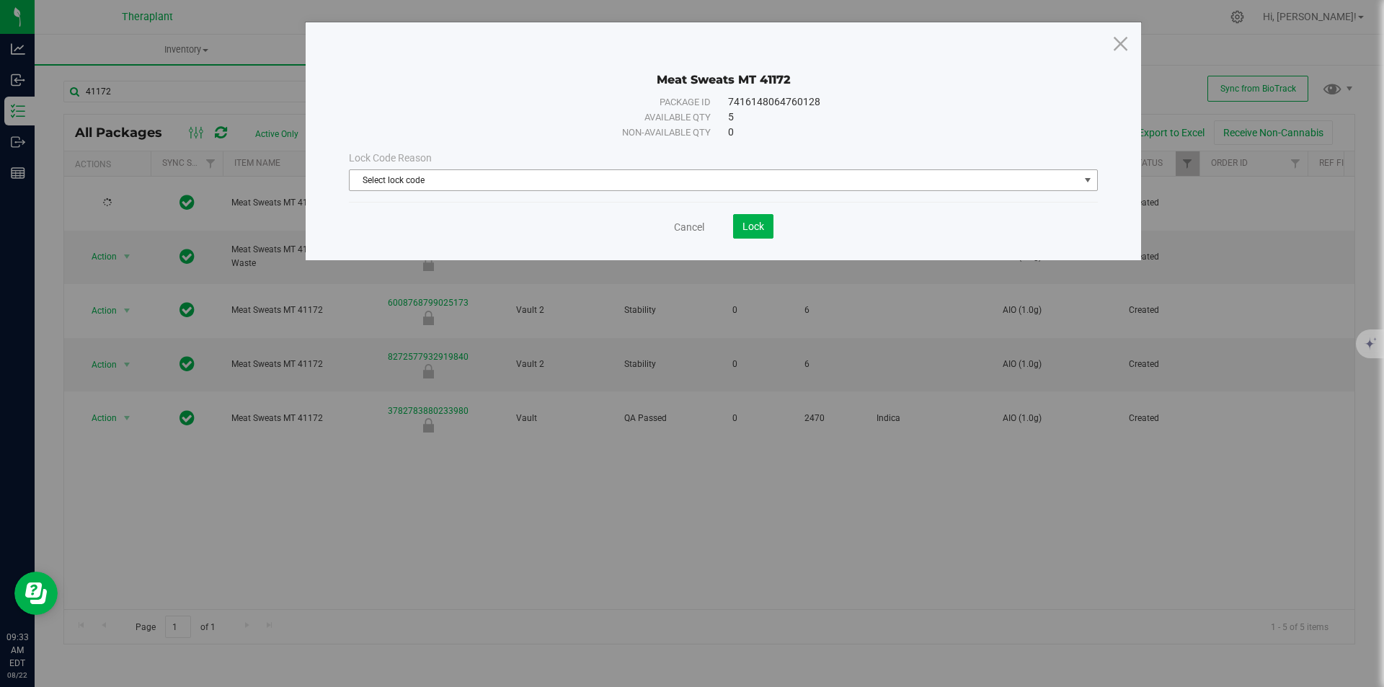
click at [585, 185] on span "Select lock code" at bounding box center [715, 180] width 730 height 20
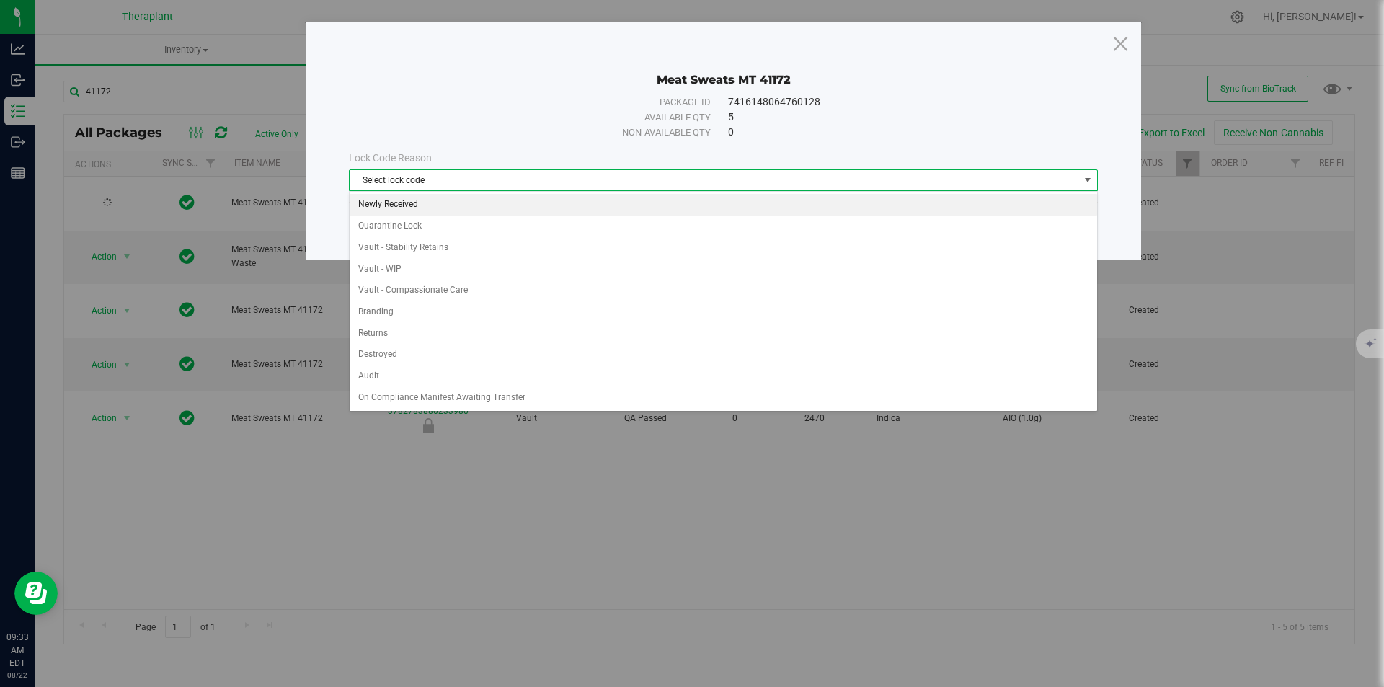
click at [481, 209] on li "Newly Received" at bounding box center [724, 205] width 748 height 22
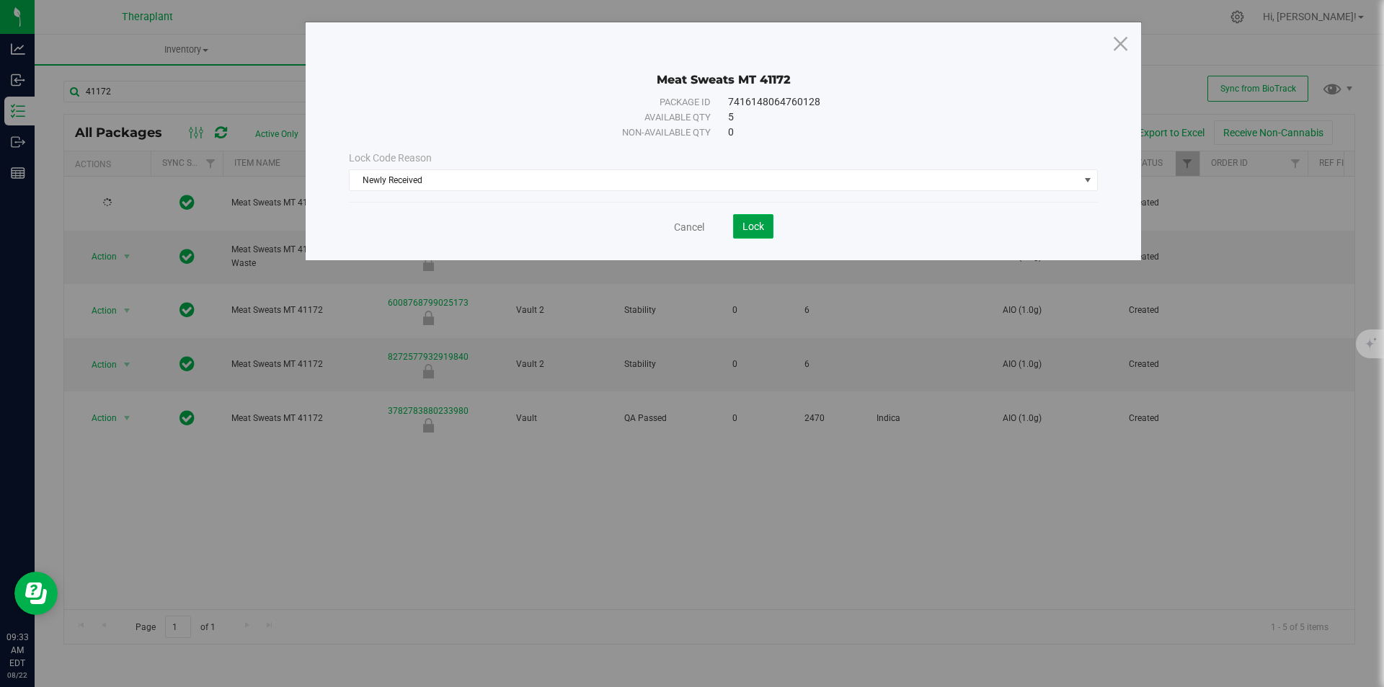
click at [737, 233] on button "Lock" at bounding box center [753, 226] width 40 height 25
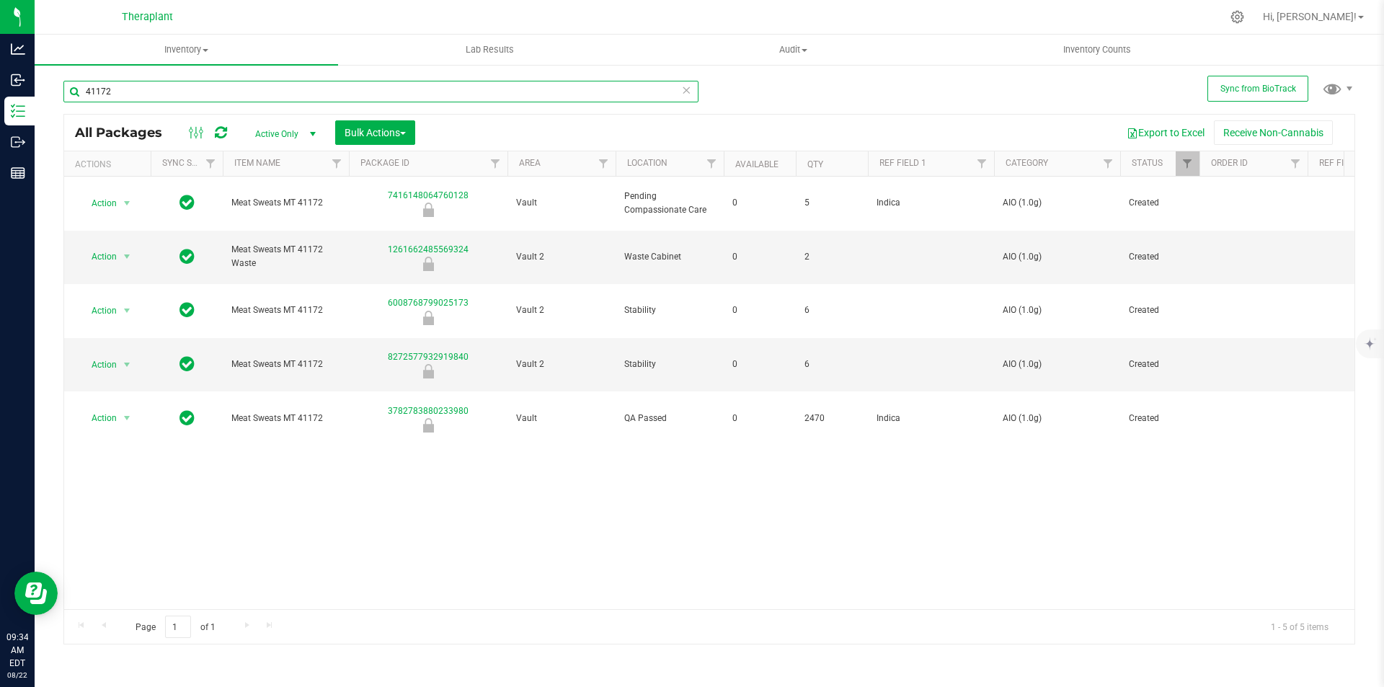
click at [233, 90] on input "41172" at bounding box center [380, 92] width 635 height 22
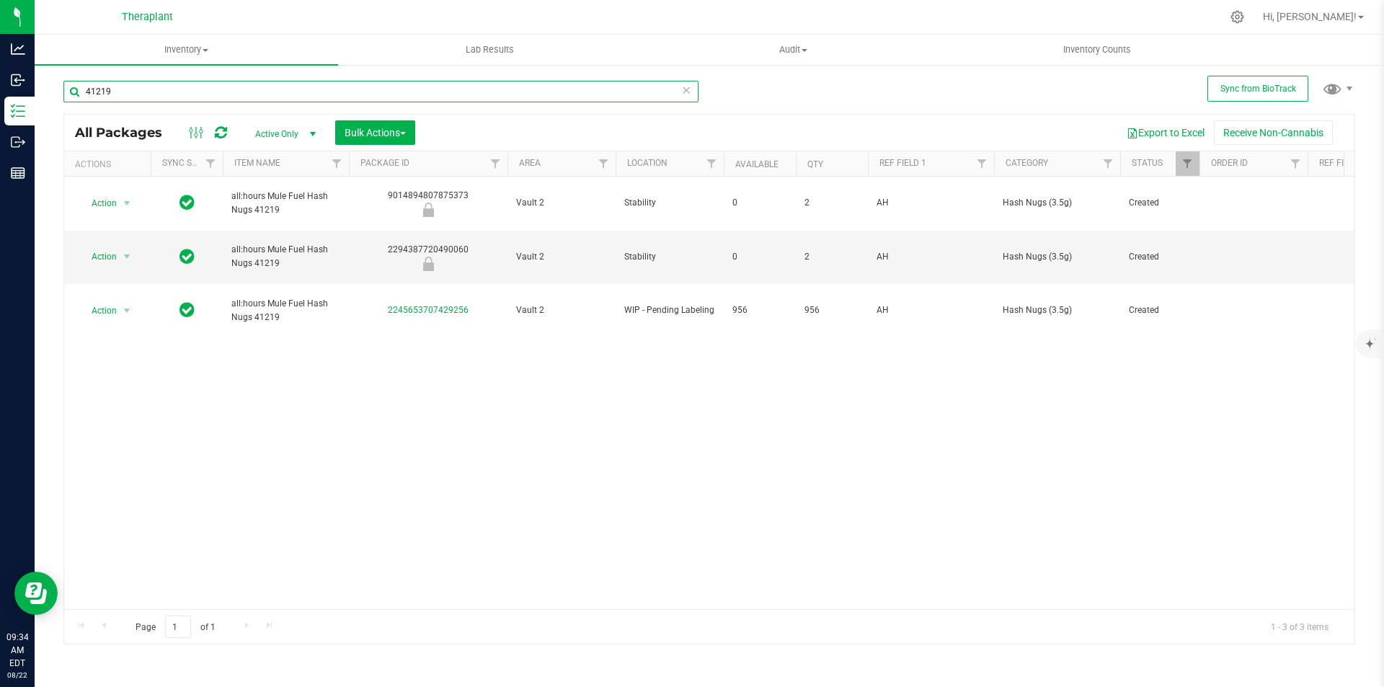
type input "41219"
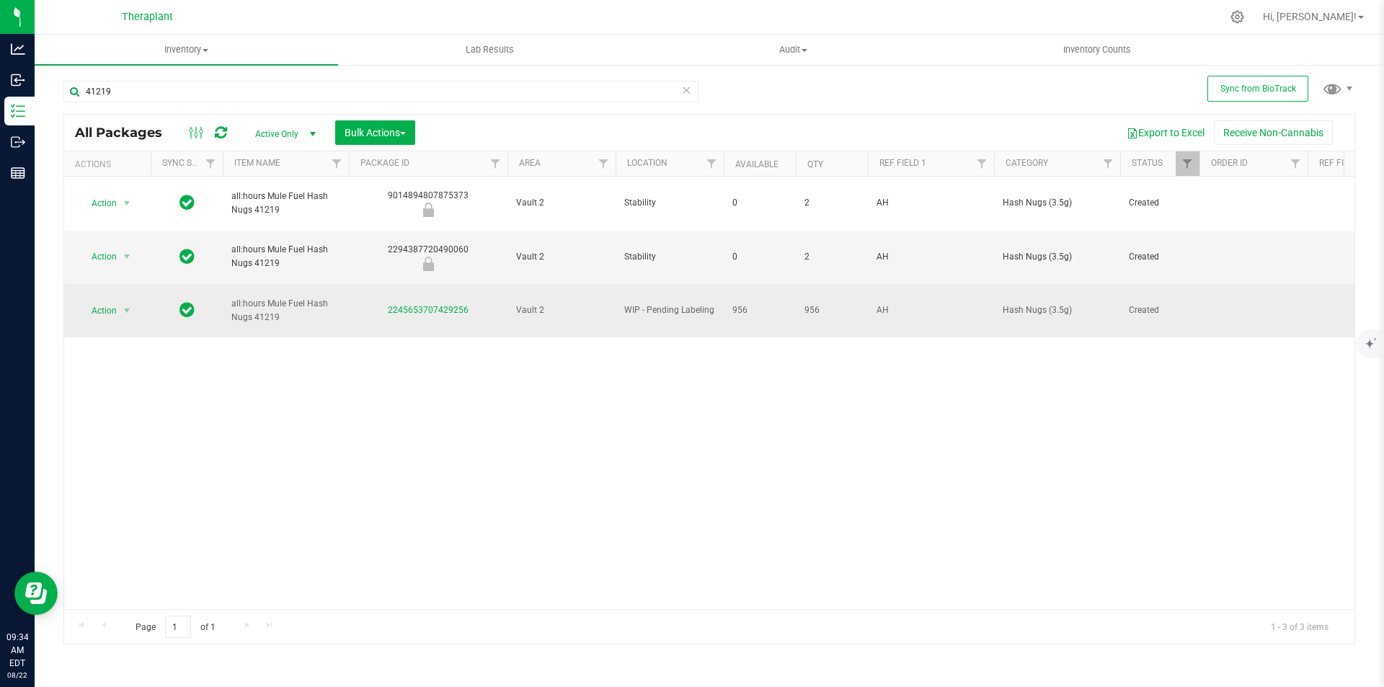
click at [946, 303] on span "AH" at bounding box center [931, 310] width 109 height 14
type input "AH 10pk"
click at [132, 305] on span "select" at bounding box center [127, 311] width 12 height 12
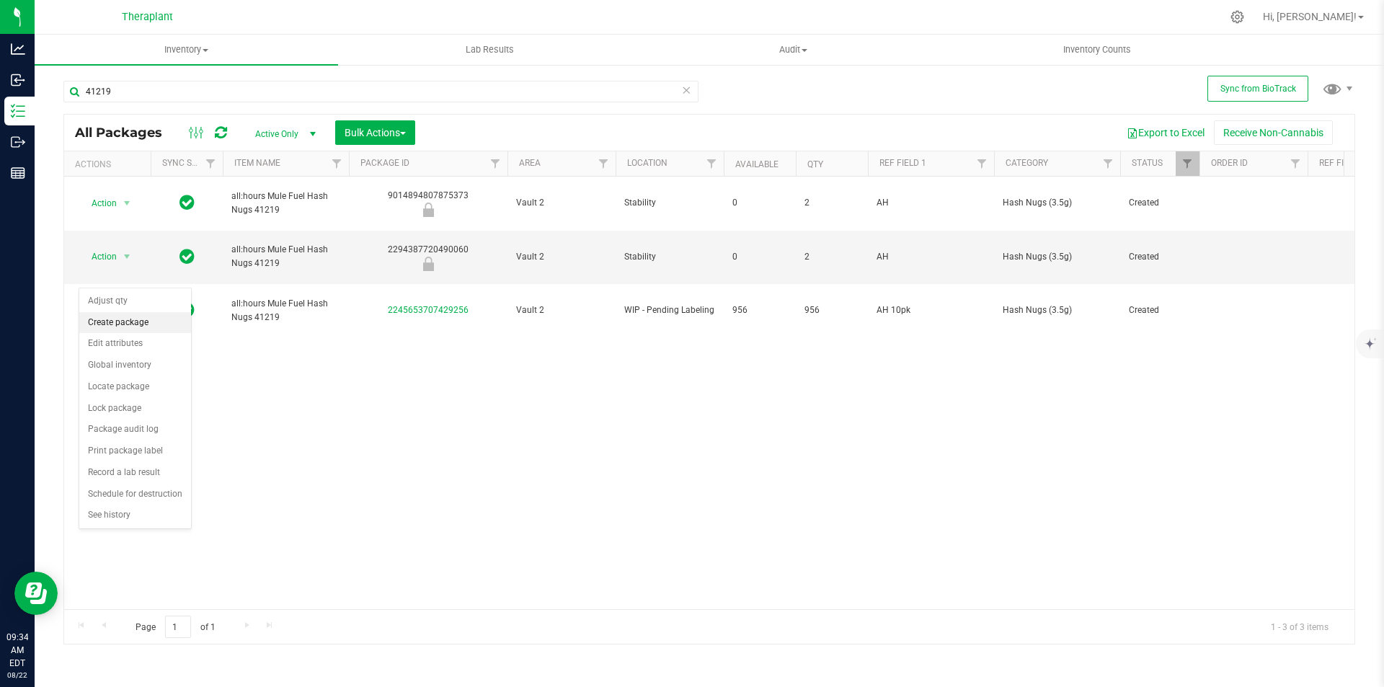
click at [161, 326] on li "Create package" at bounding box center [135, 323] width 112 height 22
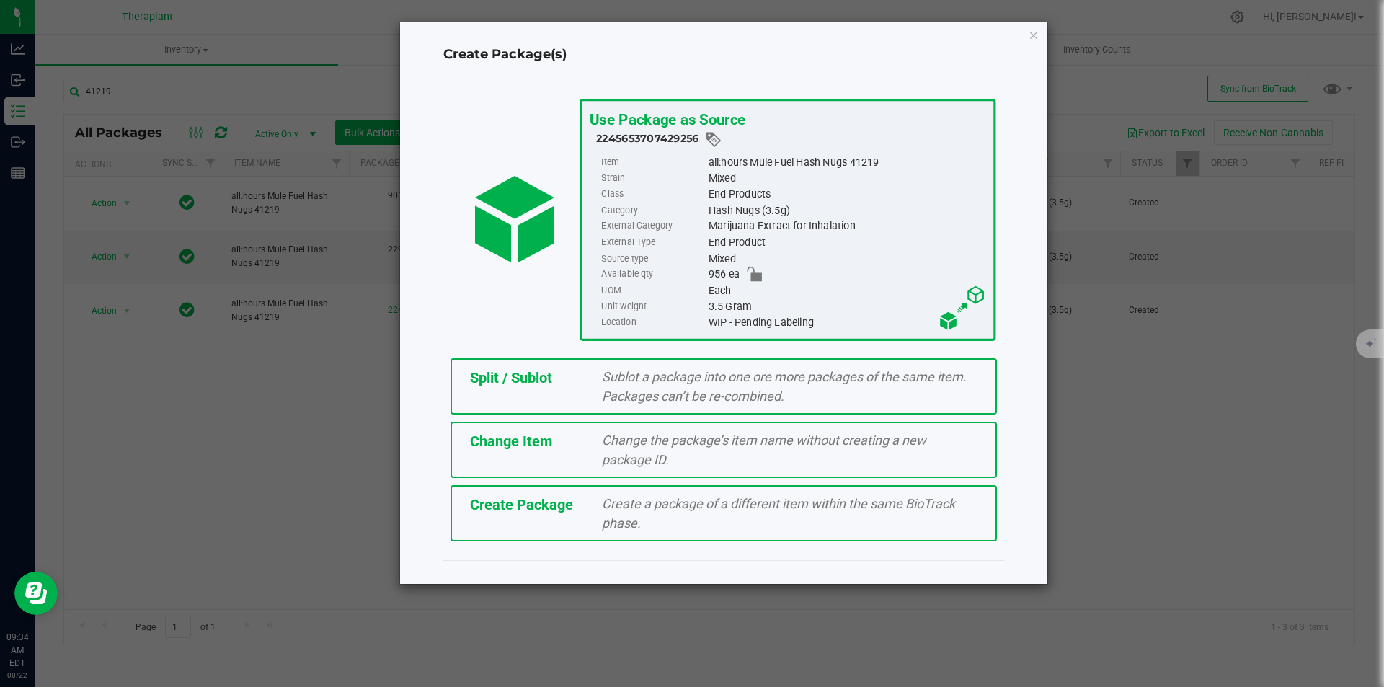
click at [540, 396] on div "Split / Sublot Sublot a package into one ore more packages of the same item. Pa…" at bounding box center [724, 386] width 546 height 56
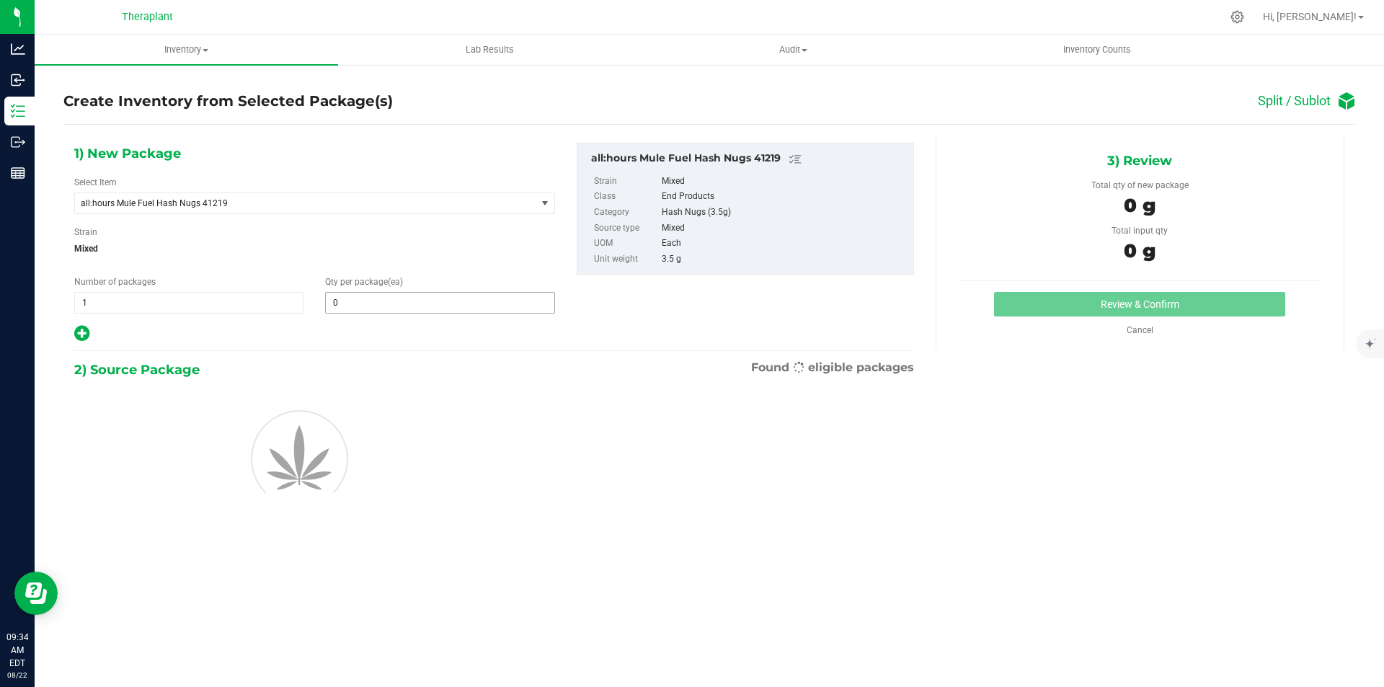
click at [470, 295] on span "0 0" at bounding box center [439, 303] width 229 height 22
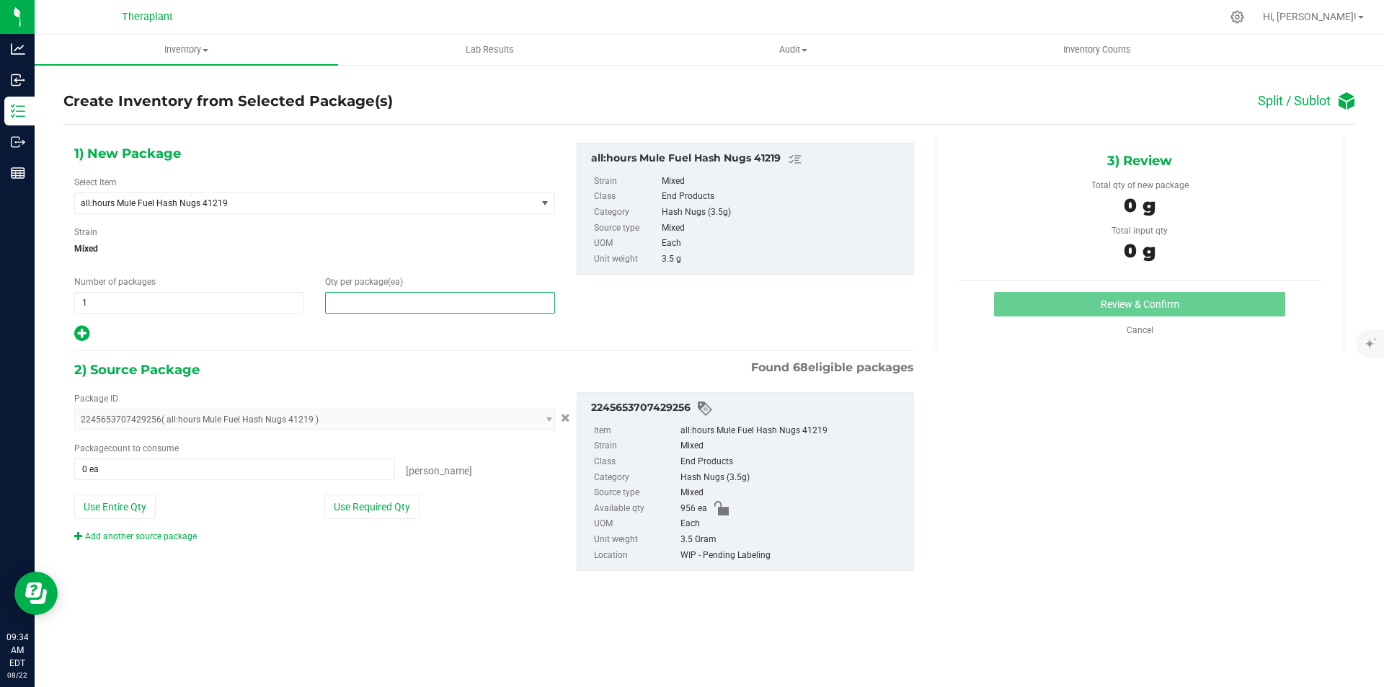
type input "6"
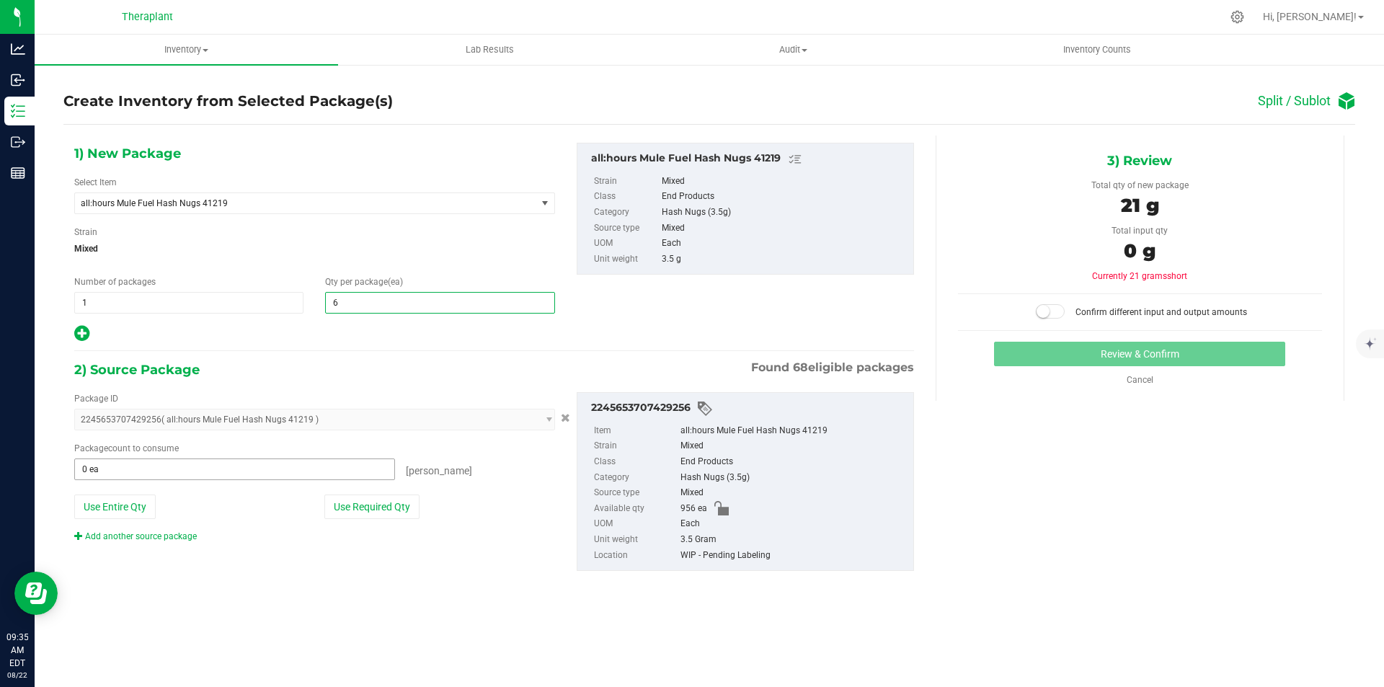
type input "6"
click at [232, 464] on span at bounding box center [234, 469] width 321 height 22
type input "6"
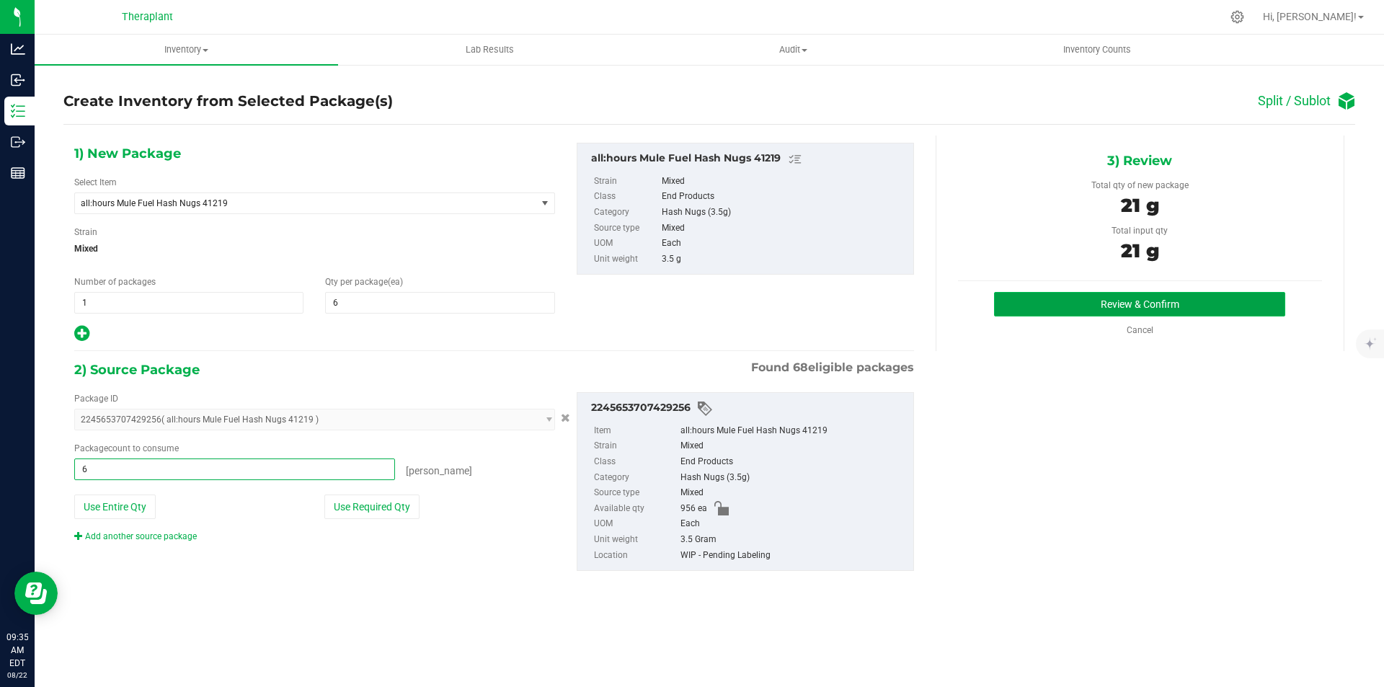
click at [1089, 302] on button "Review & Confirm" at bounding box center [1139, 304] width 291 height 25
type input "6 ea"
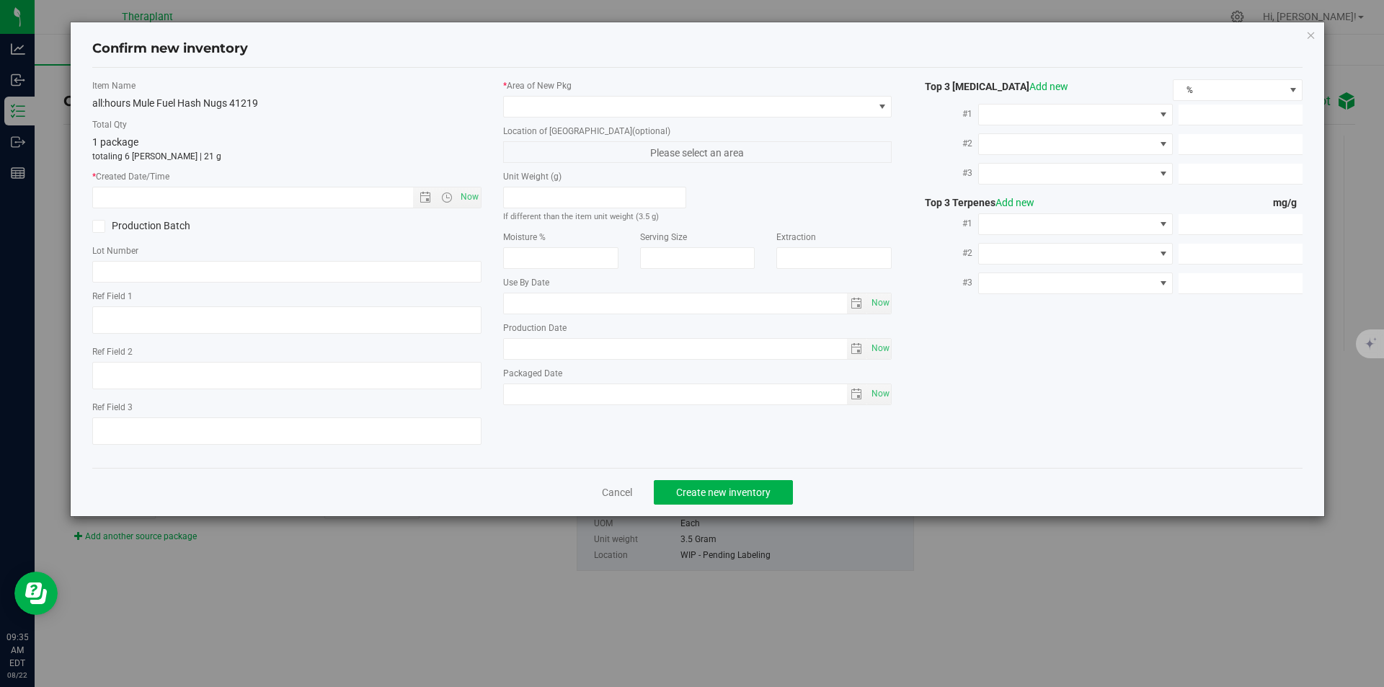
type textarea "AH 10pk"
type input "[DATE]"
click at [470, 197] on span "Now" at bounding box center [469, 197] width 25 height 21
type input "[DATE] 9:35 AM"
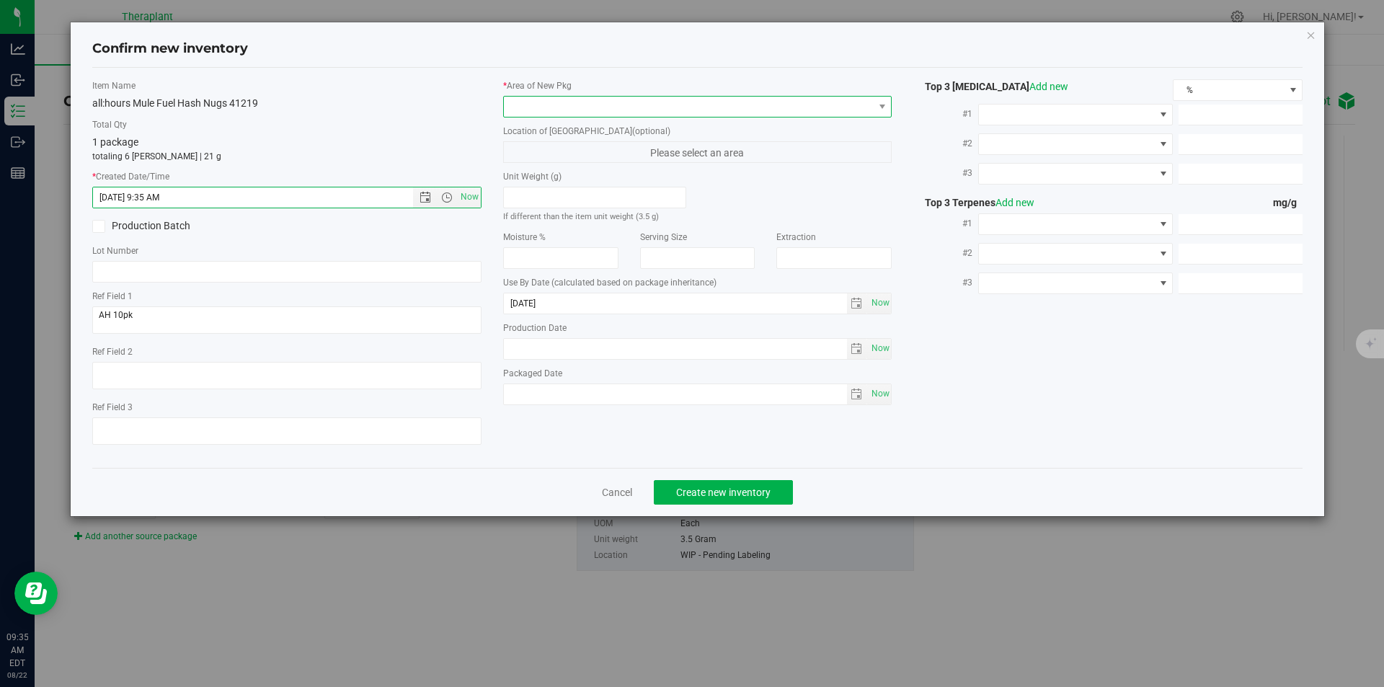
click at [589, 97] on span at bounding box center [689, 107] width 370 height 20
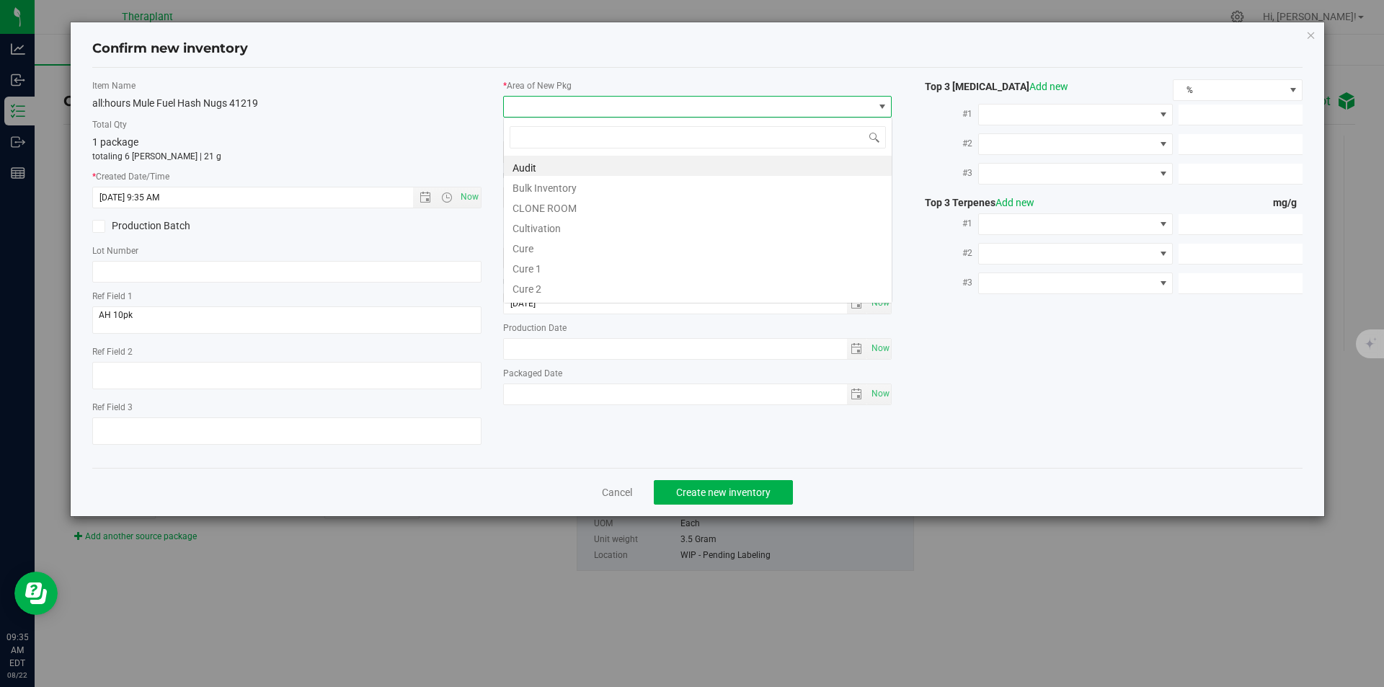
scroll to position [22, 389]
type input "v"
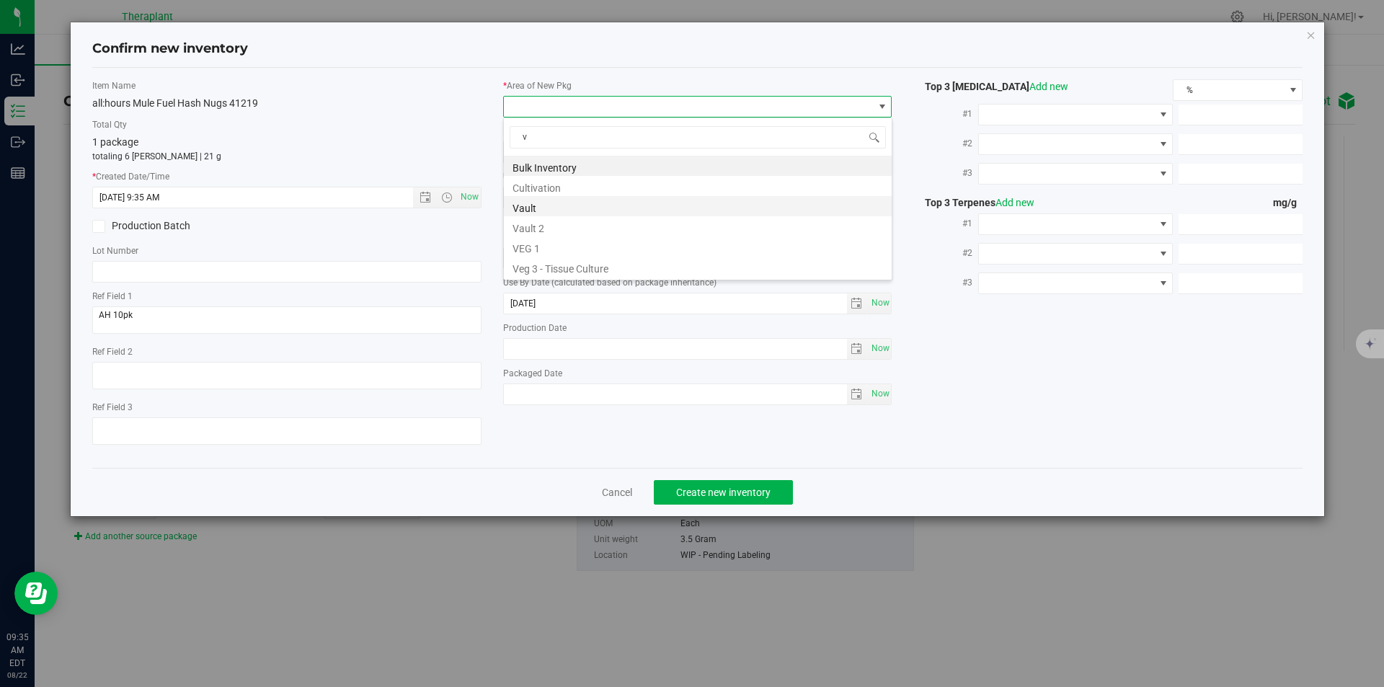
click at [547, 198] on li "Vault" at bounding box center [698, 206] width 388 height 20
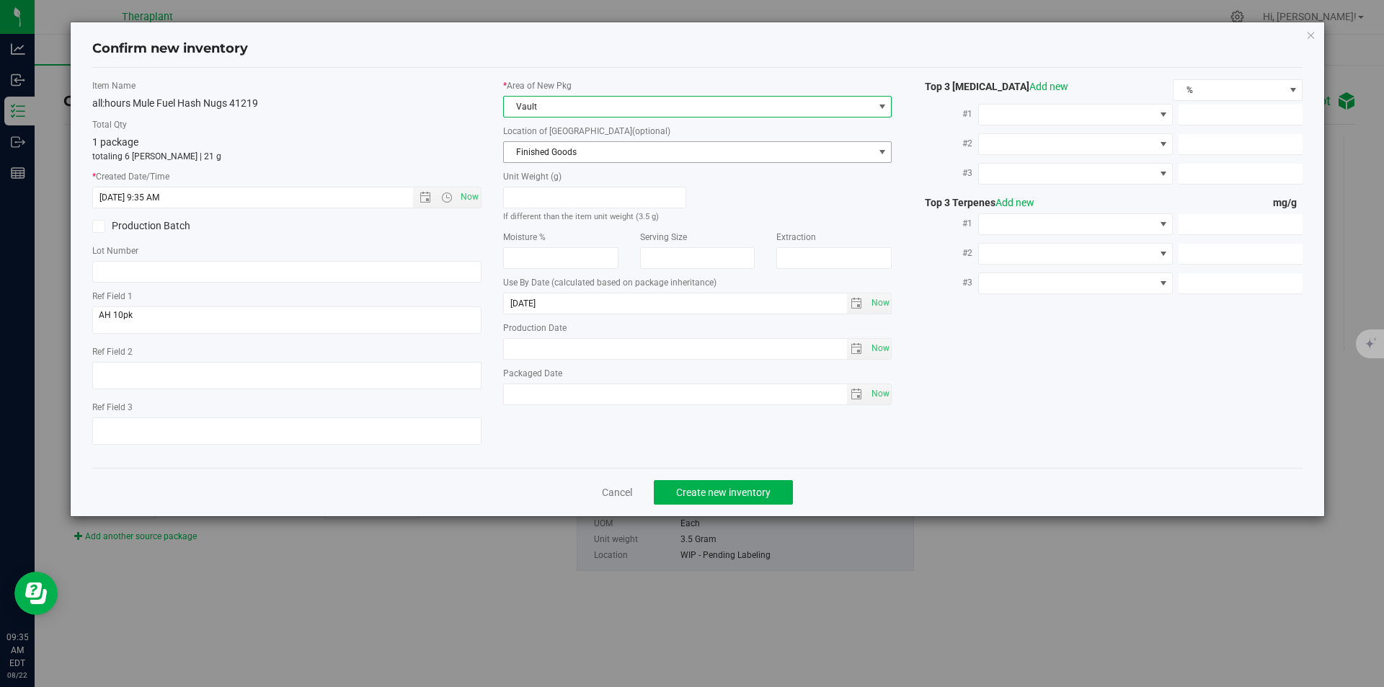
click at [580, 145] on span "Finished Goods" at bounding box center [689, 152] width 370 height 20
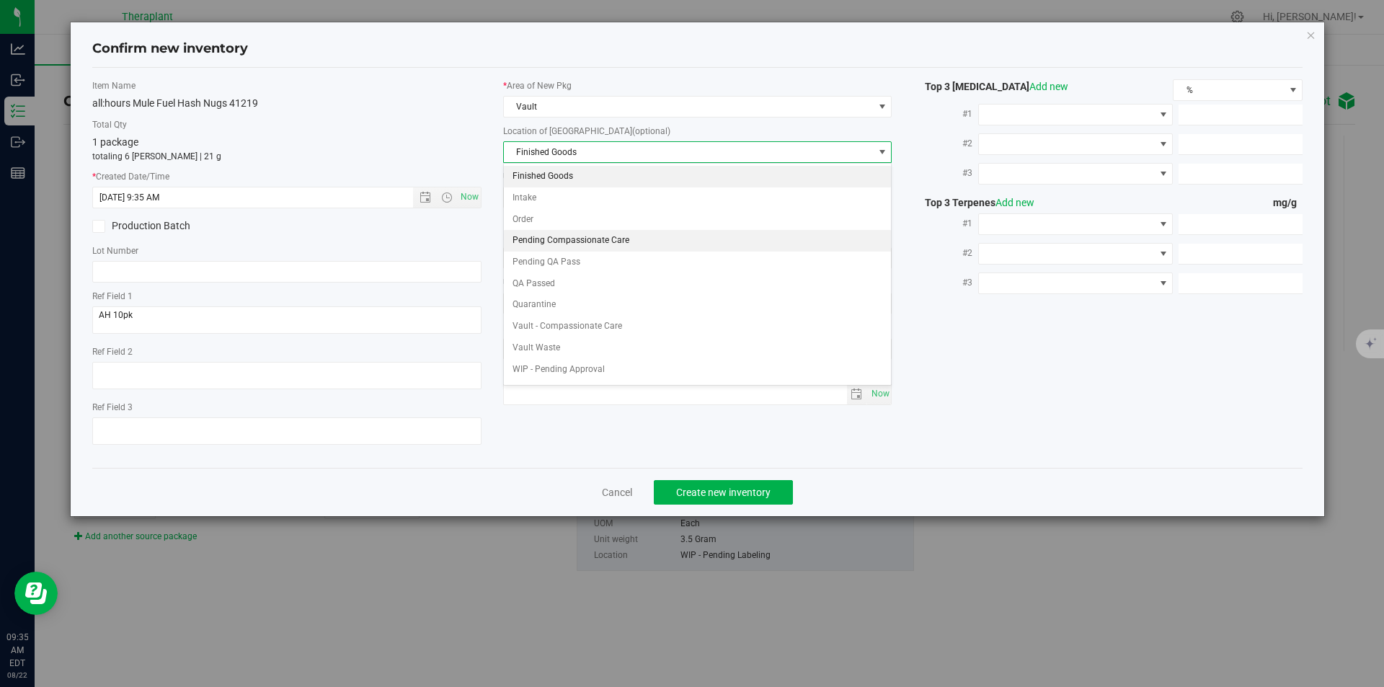
click at [582, 236] on li "Pending Compassionate Care" at bounding box center [698, 241] width 388 height 22
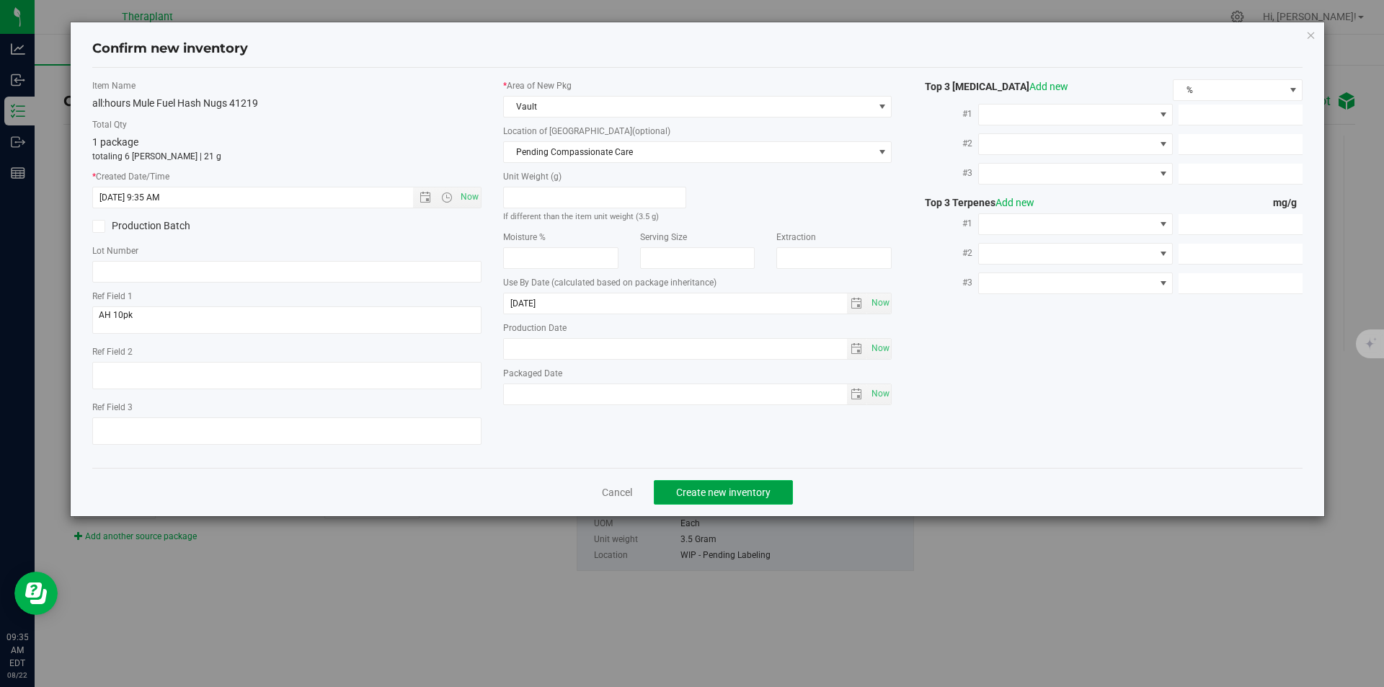
click at [706, 488] on span "Create new inventory" at bounding box center [723, 493] width 94 height 12
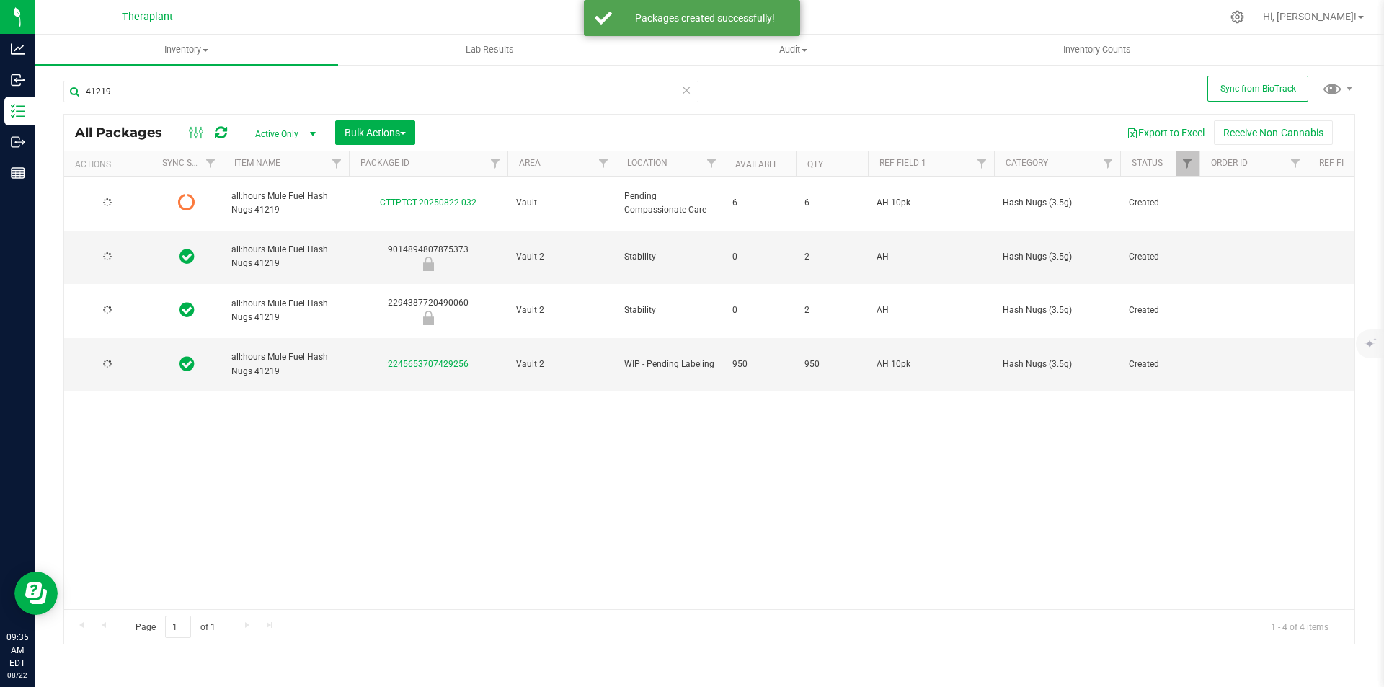
type input "[DATE]"
click at [228, 134] on div at bounding box center [208, 132] width 48 height 17
click at [225, 132] on icon at bounding box center [221, 132] width 12 height 14
click at [123, 359] on span "select" at bounding box center [127, 365] width 12 height 12
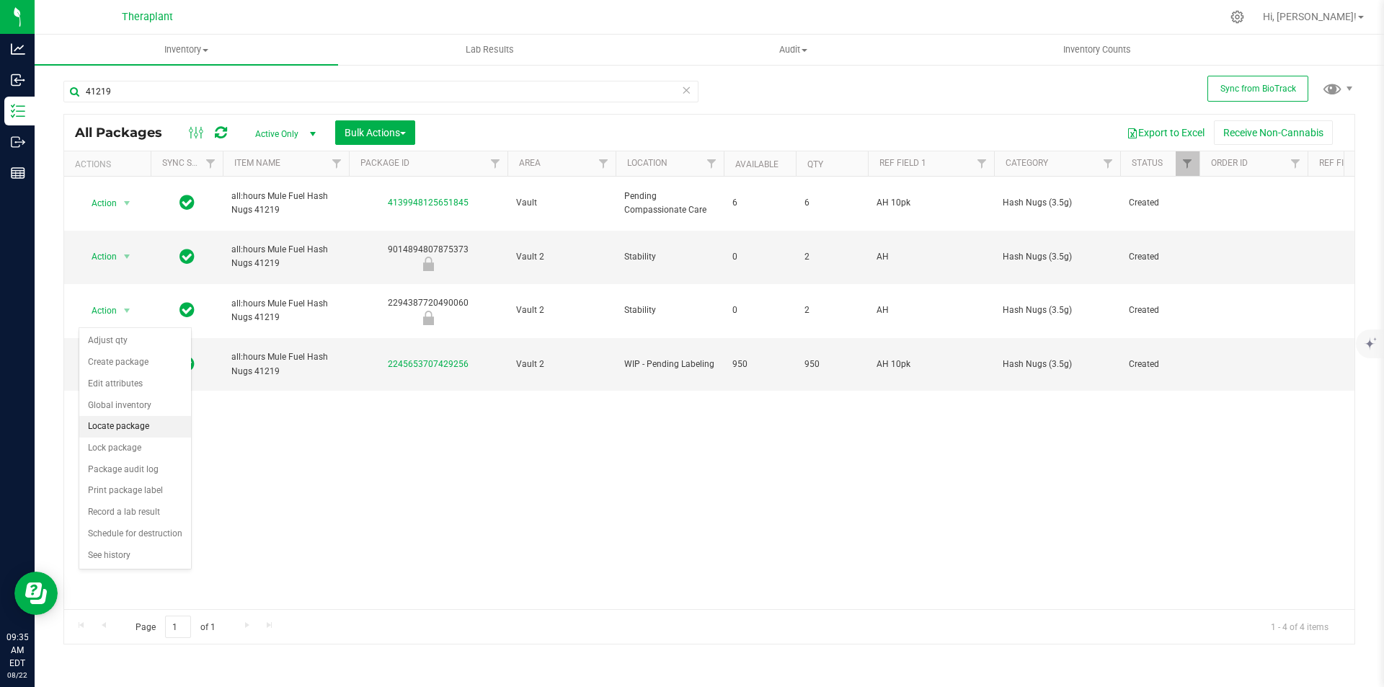
click at [139, 425] on li "Locate package" at bounding box center [135, 427] width 112 height 22
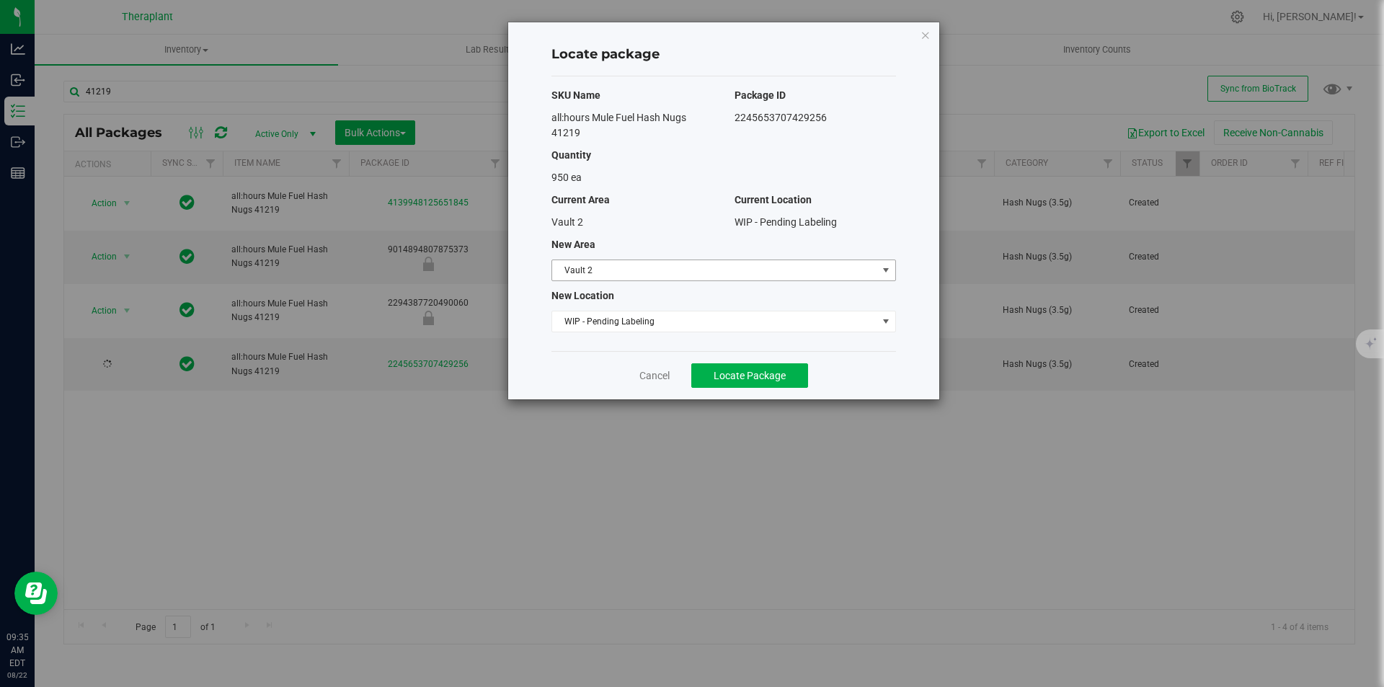
click at [593, 273] on span "Vault 2" at bounding box center [714, 270] width 325 height 20
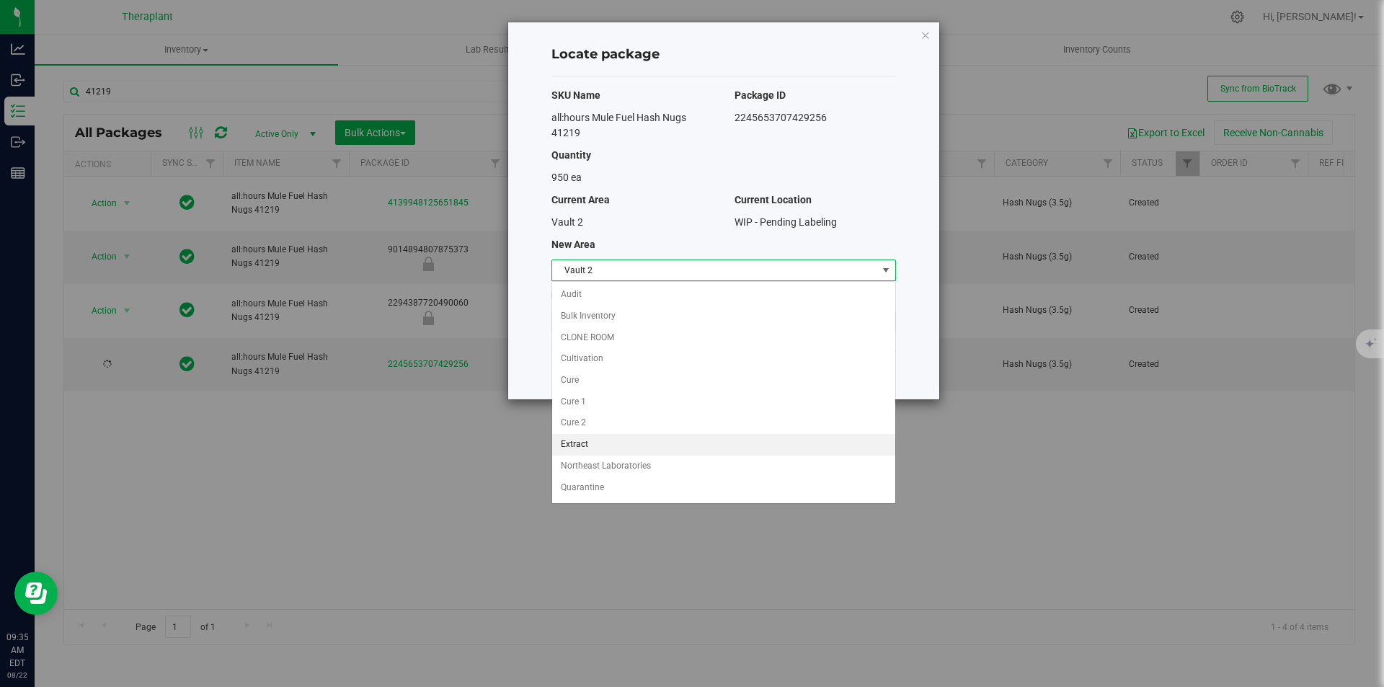
scroll to position [63, 0]
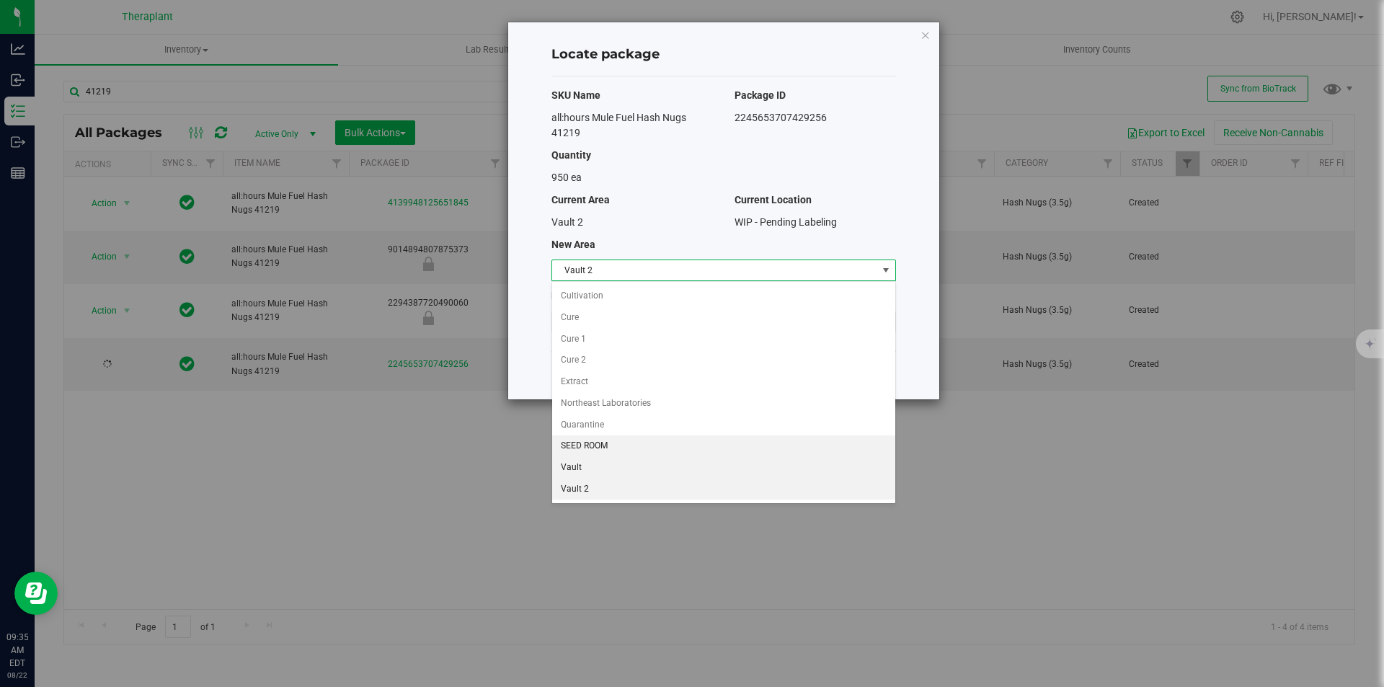
click at [598, 461] on li "Vault" at bounding box center [723, 468] width 343 height 22
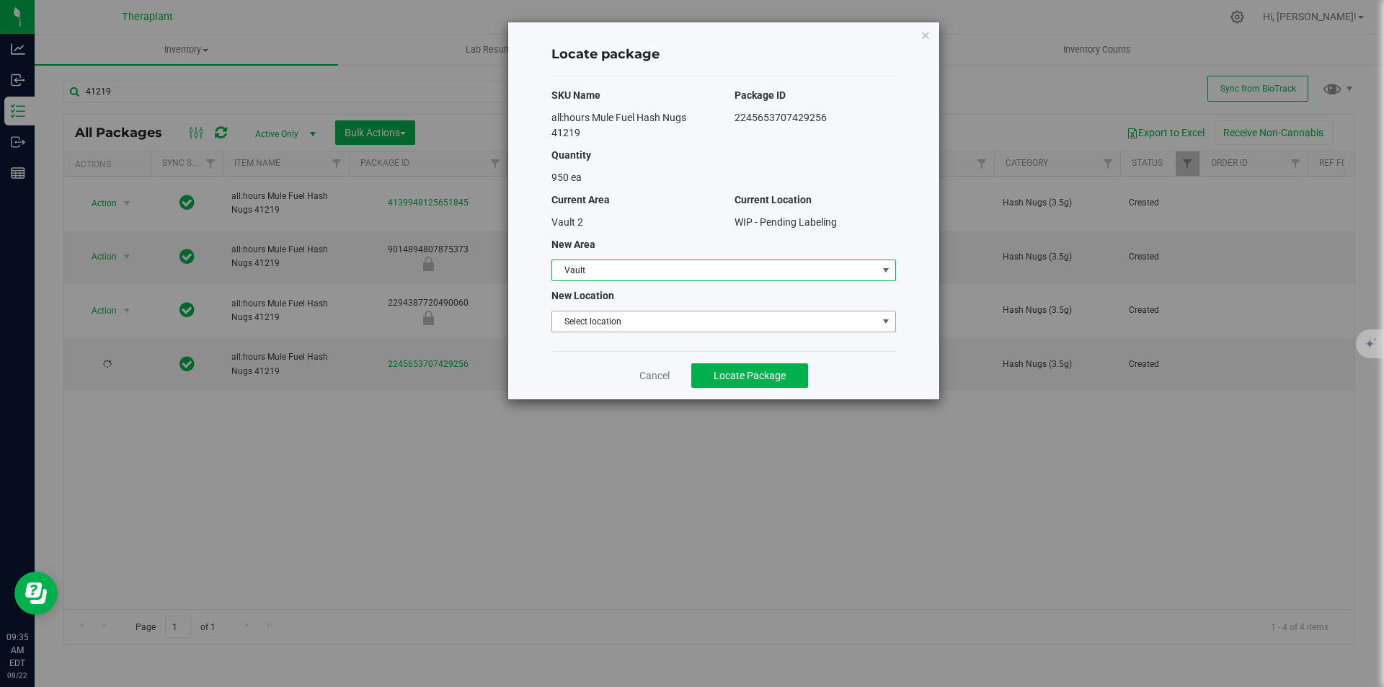
click at [593, 329] on span "Select location" at bounding box center [714, 321] width 325 height 20
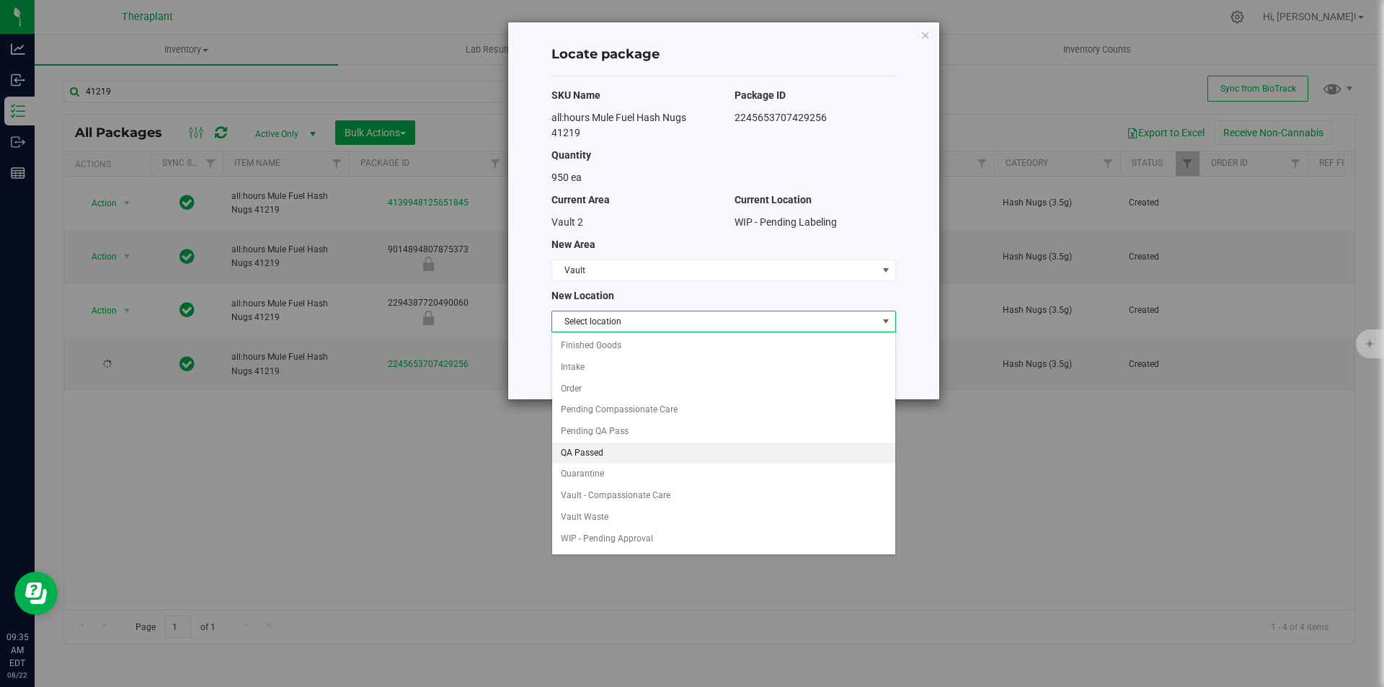
click at [611, 460] on li "QA Passed" at bounding box center [723, 454] width 343 height 22
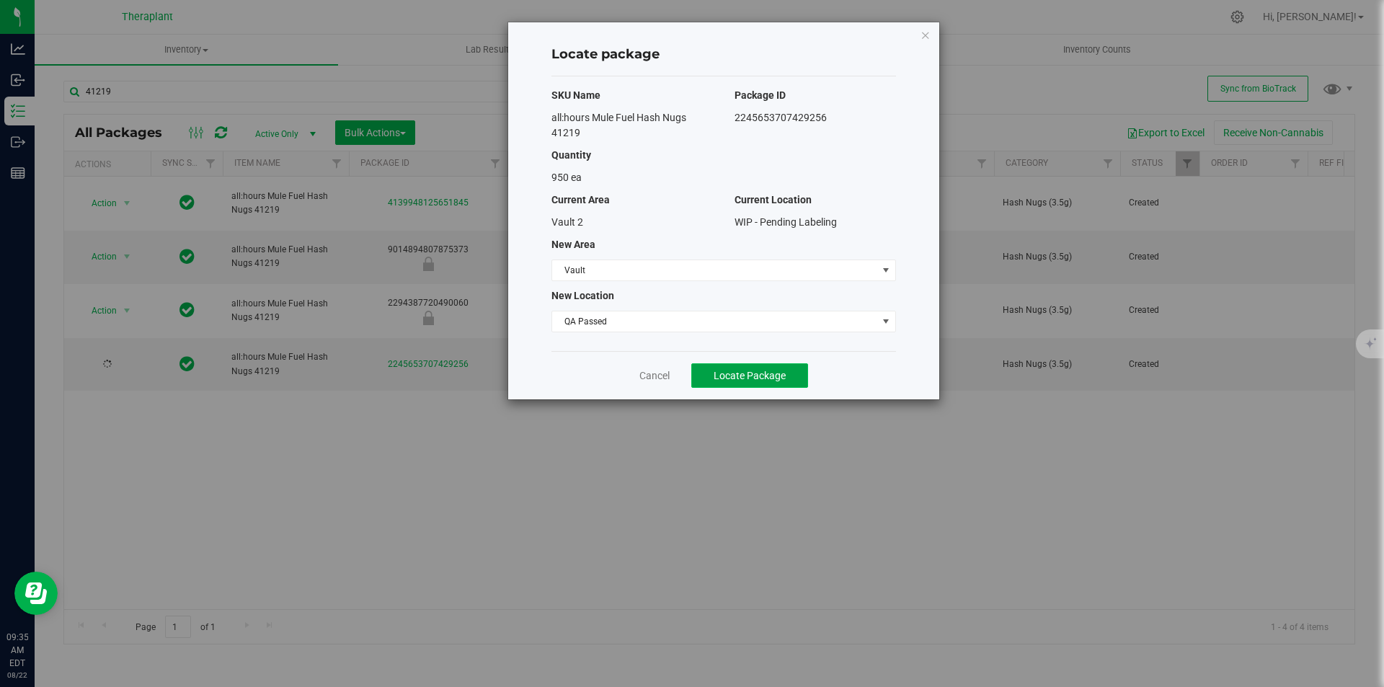
click at [738, 371] on span "Locate Package" at bounding box center [750, 376] width 72 height 12
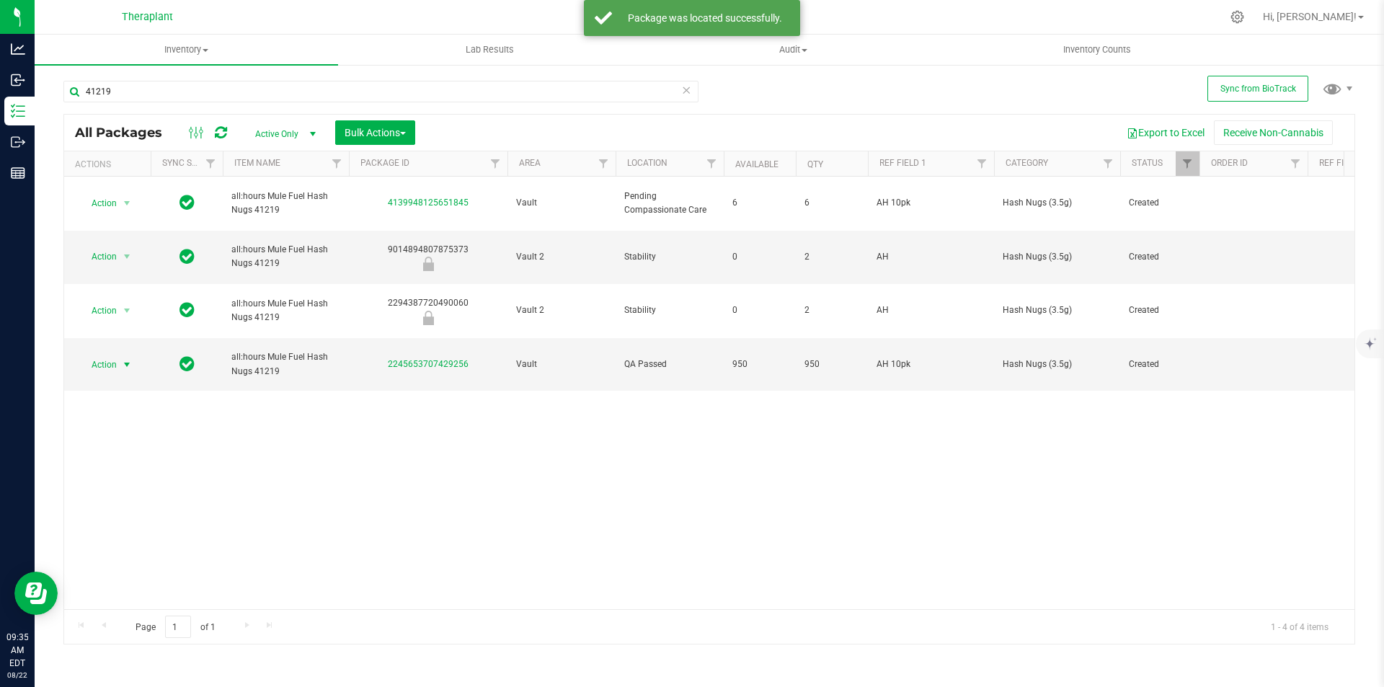
click at [128, 359] on span "select" at bounding box center [127, 365] width 12 height 12
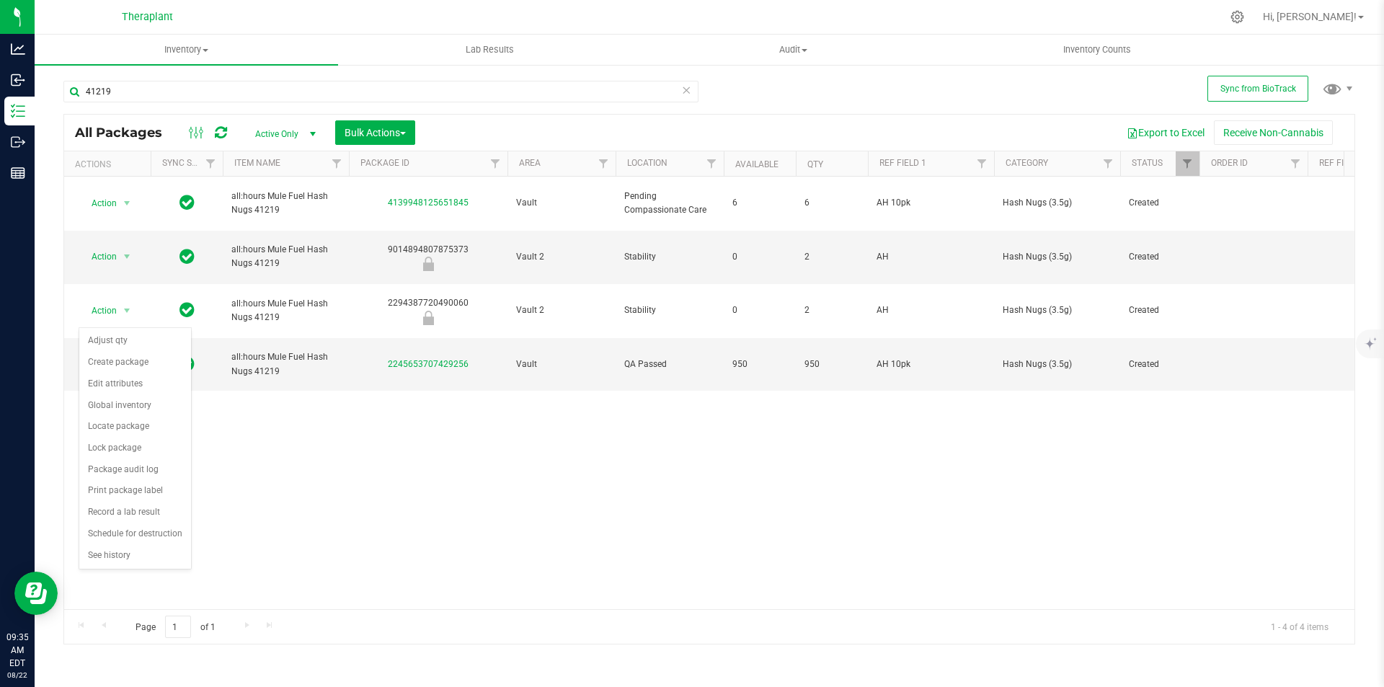
click at [596, 378] on div "Action Action Adjust qty Create package Edit attributes Global inventory Locate…" at bounding box center [709, 393] width 1290 height 433
click at [951, 358] on span "AH 10pk" at bounding box center [931, 365] width 109 height 14
type input "AH 10pk Hybrid"
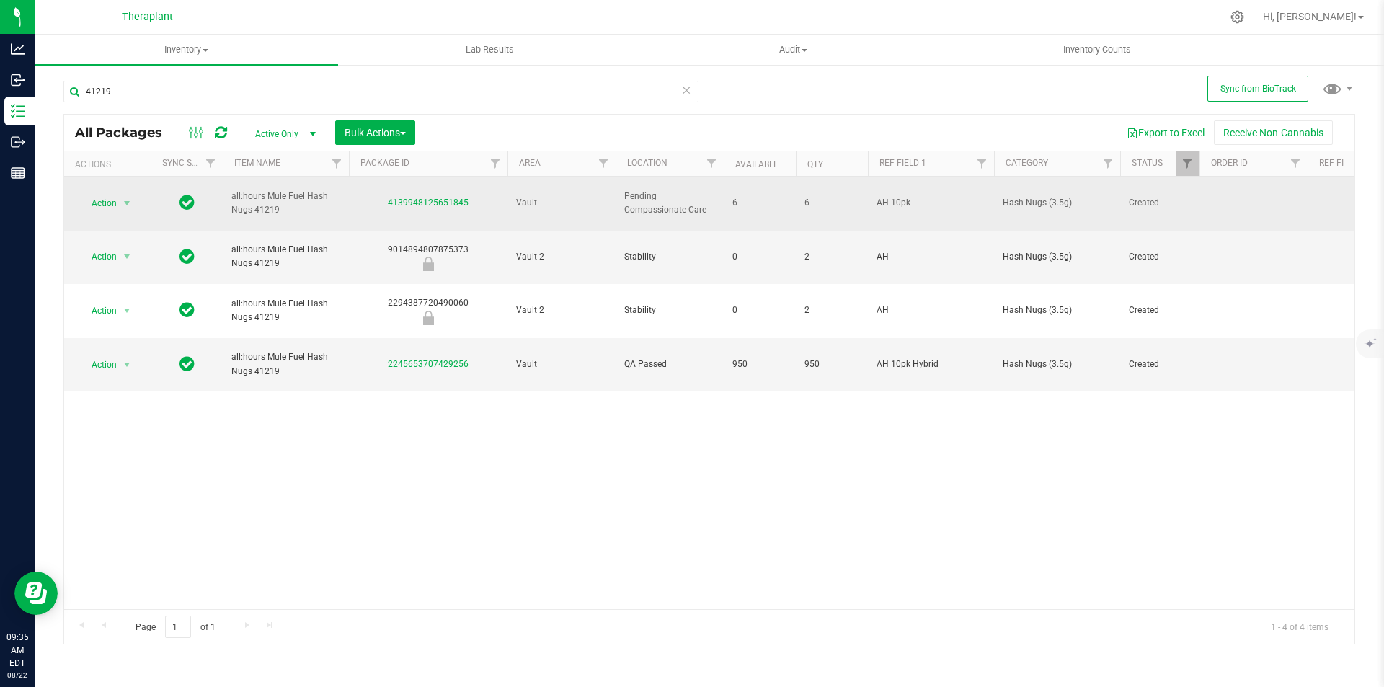
click at [946, 196] on span "AH 10pk" at bounding box center [931, 203] width 109 height 14
type input "AH 10pk Hybrid"
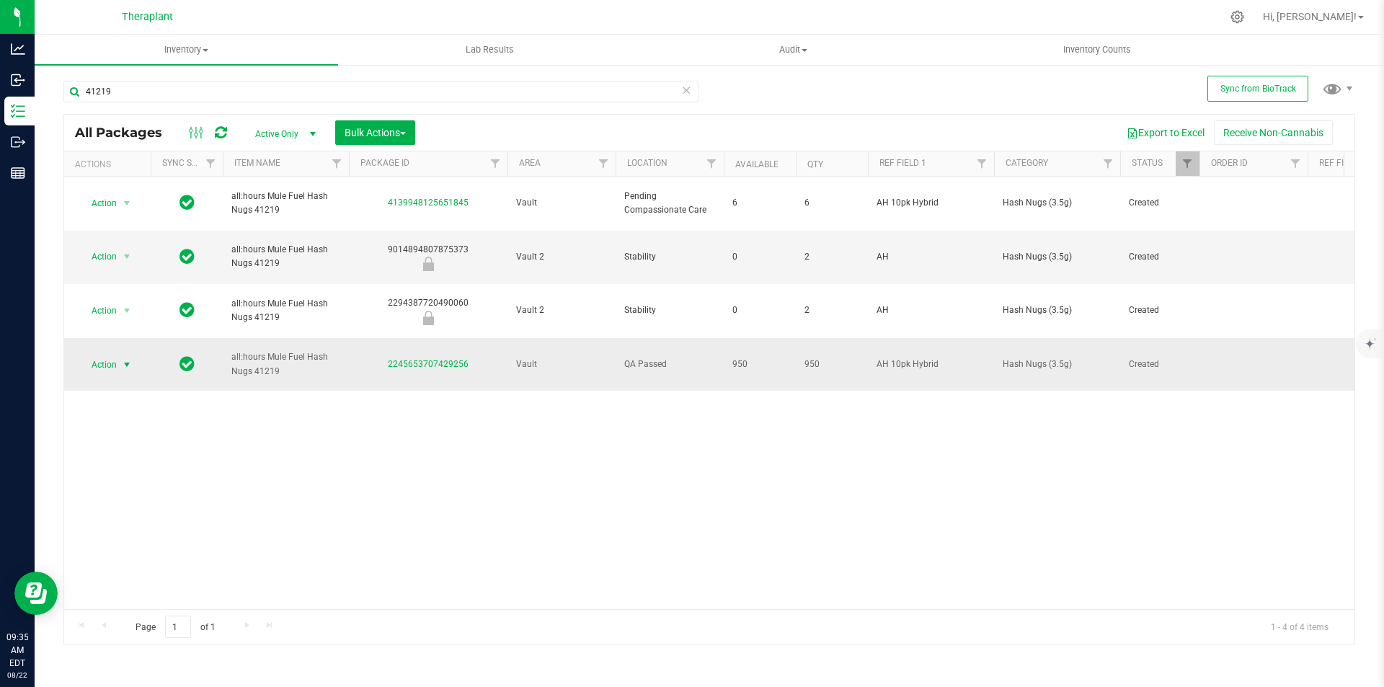
click at [110, 355] on span "Action" at bounding box center [98, 365] width 39 height 20
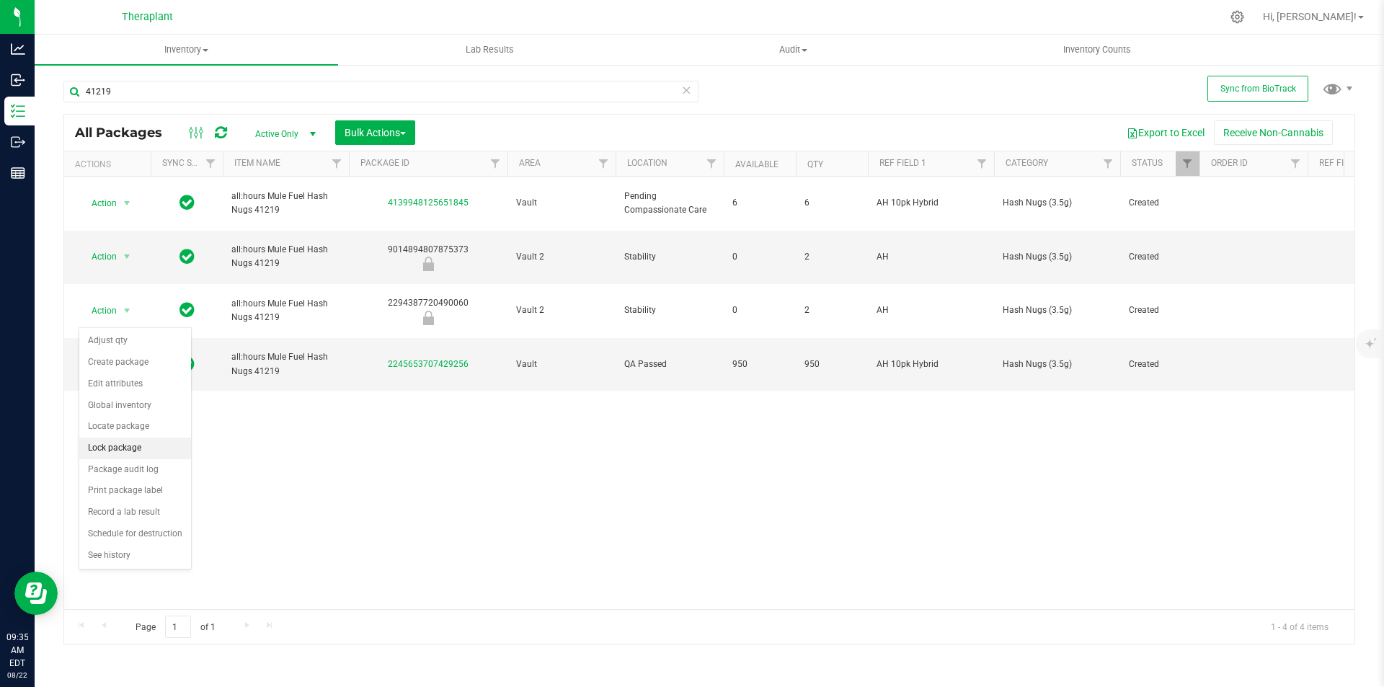
click at [126, 451] on li "Lock package" at bounding box center [135, 449] width 112 height 22
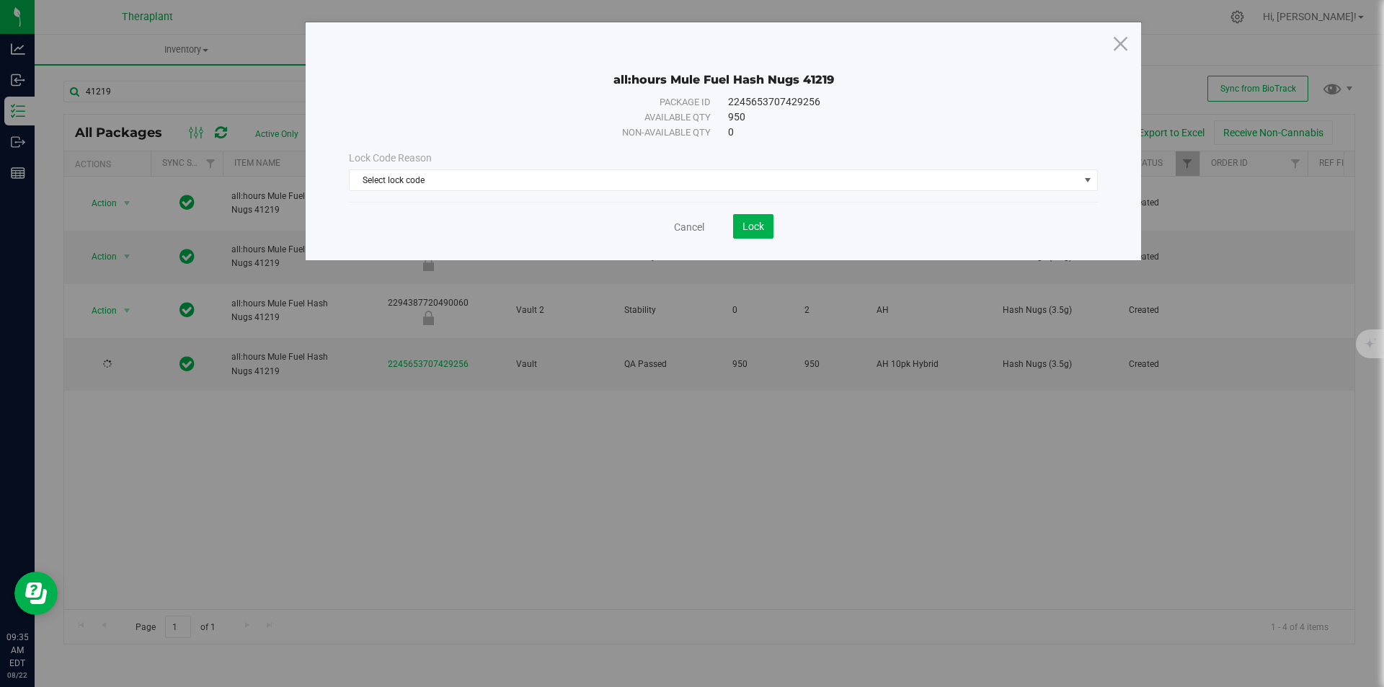
click at [541, 168] on div "Lock Code Reason Select lock code Select lock code Newly Received Quarantine Lo…" at bounding box center [723, 171] width 771 height 40
click at [518, 190] on span "Select lock code" at bounding box center [715, 180] width 730 height 20
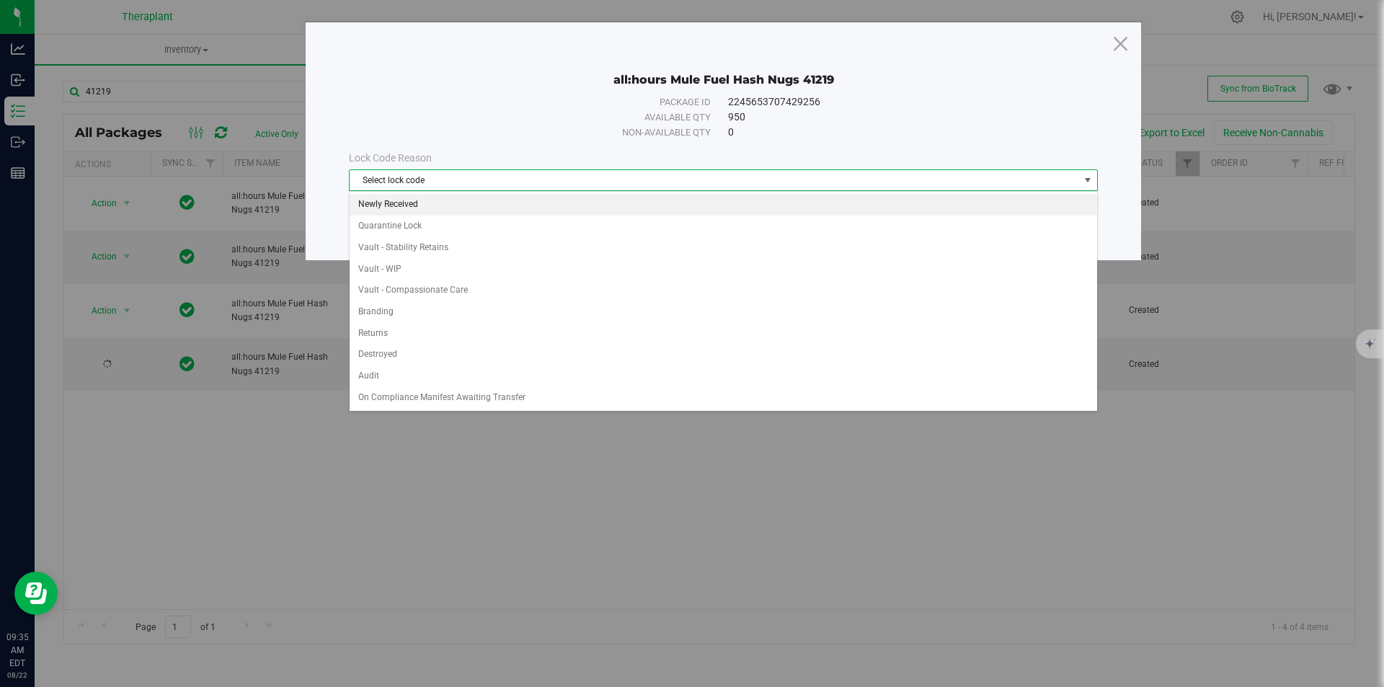
click at [489, 210] on li "Newly Received" at bounding box center [724, 205] width 748 height 22
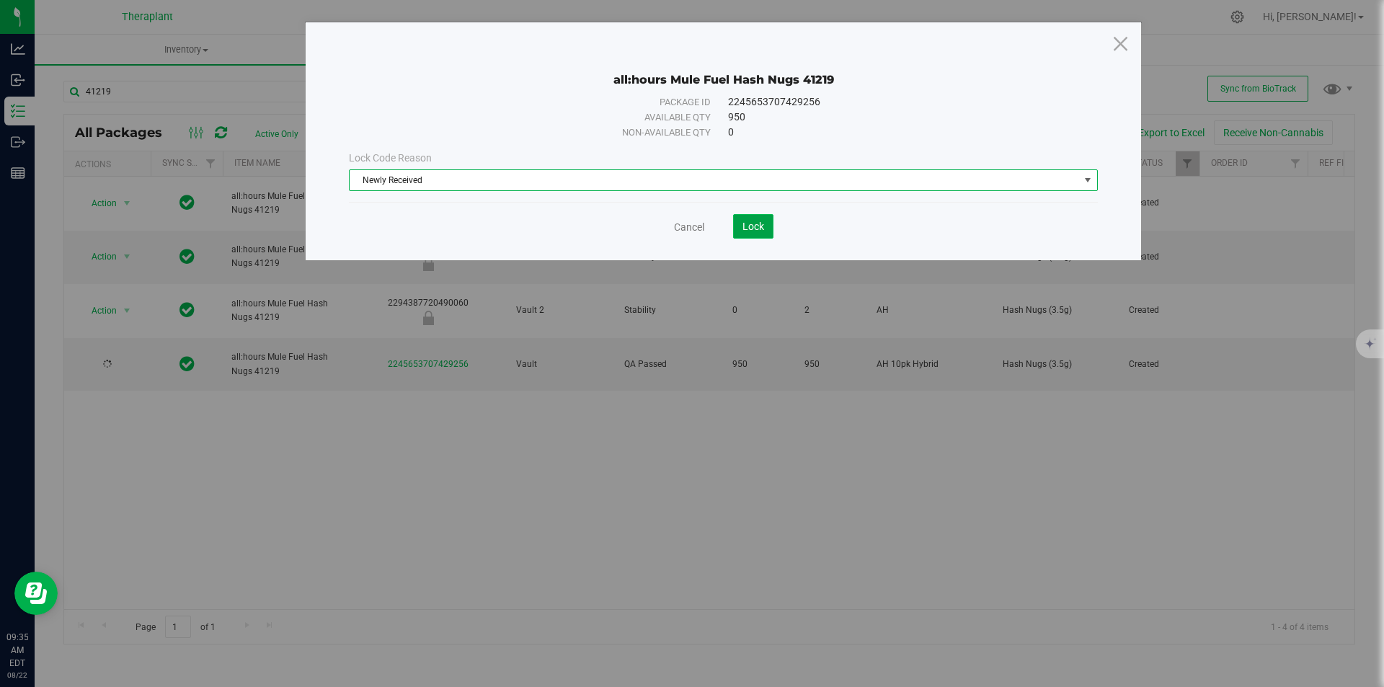
click at [760, 232] on button "Lock" at bounding box center [753, 226] width 40 height 25
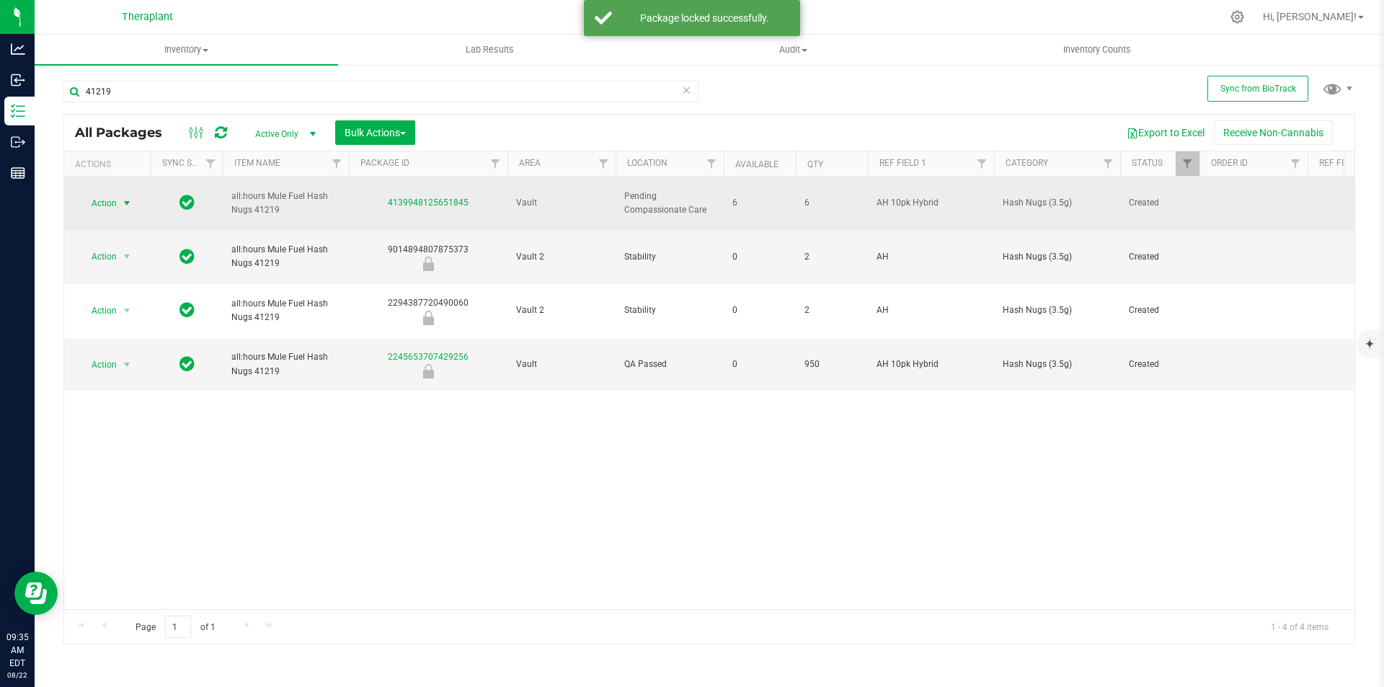
click at [118, 197] on span "select" at bounding box center [127, 203] width 18 height 20
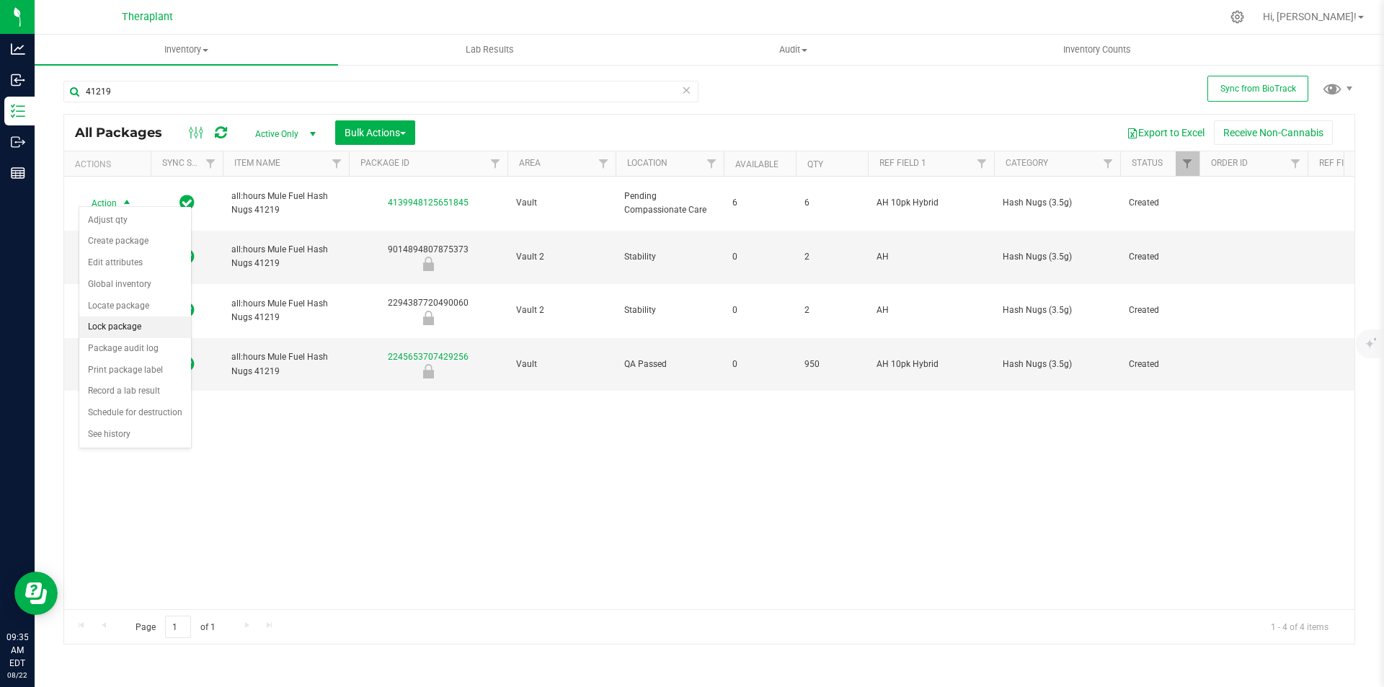
click at [133, 326] on li "Lock package" at bounding box center [135, 327] width 112 height 22
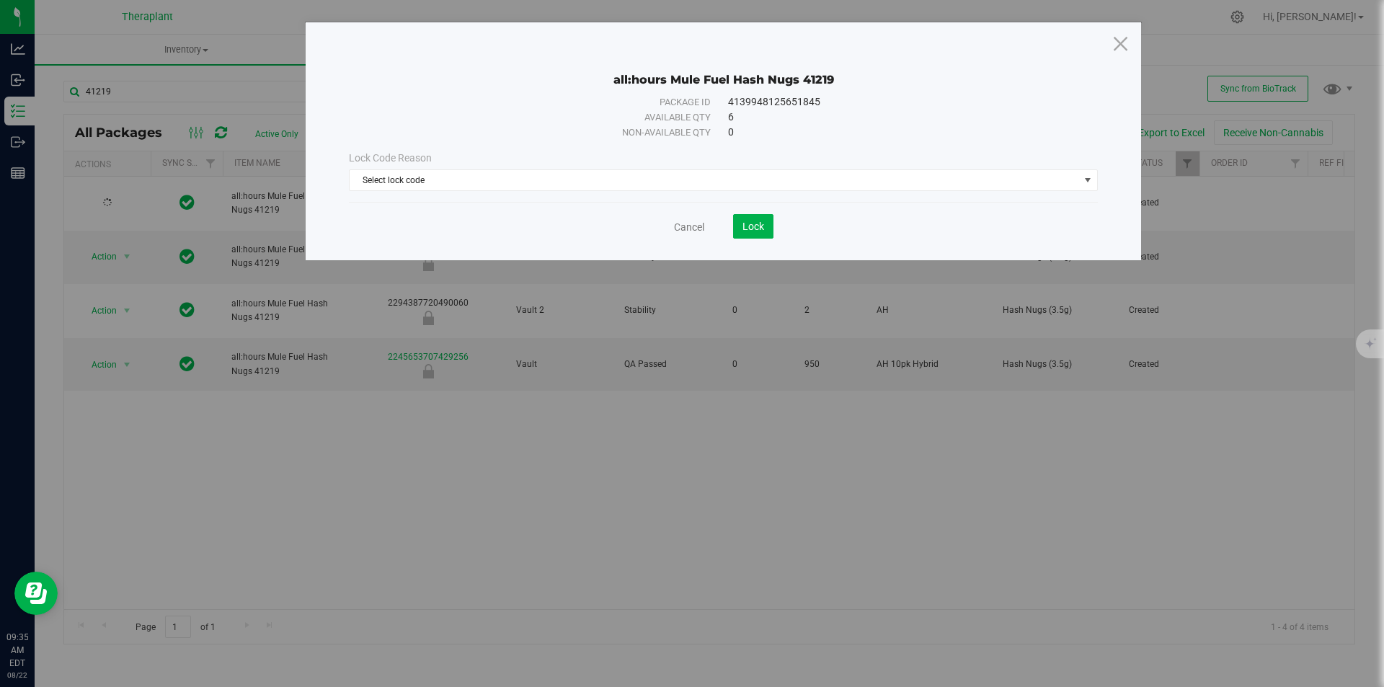
click at [449, 195] on div "Lock Code Reason Select lock code Select lock code Newly Received Quarantine Lo…" at bounding box center [723, 171] width 771 height 62
click at [448, 178] on span "Select lock code" at bounding box center [715, 180] width 730 height 20
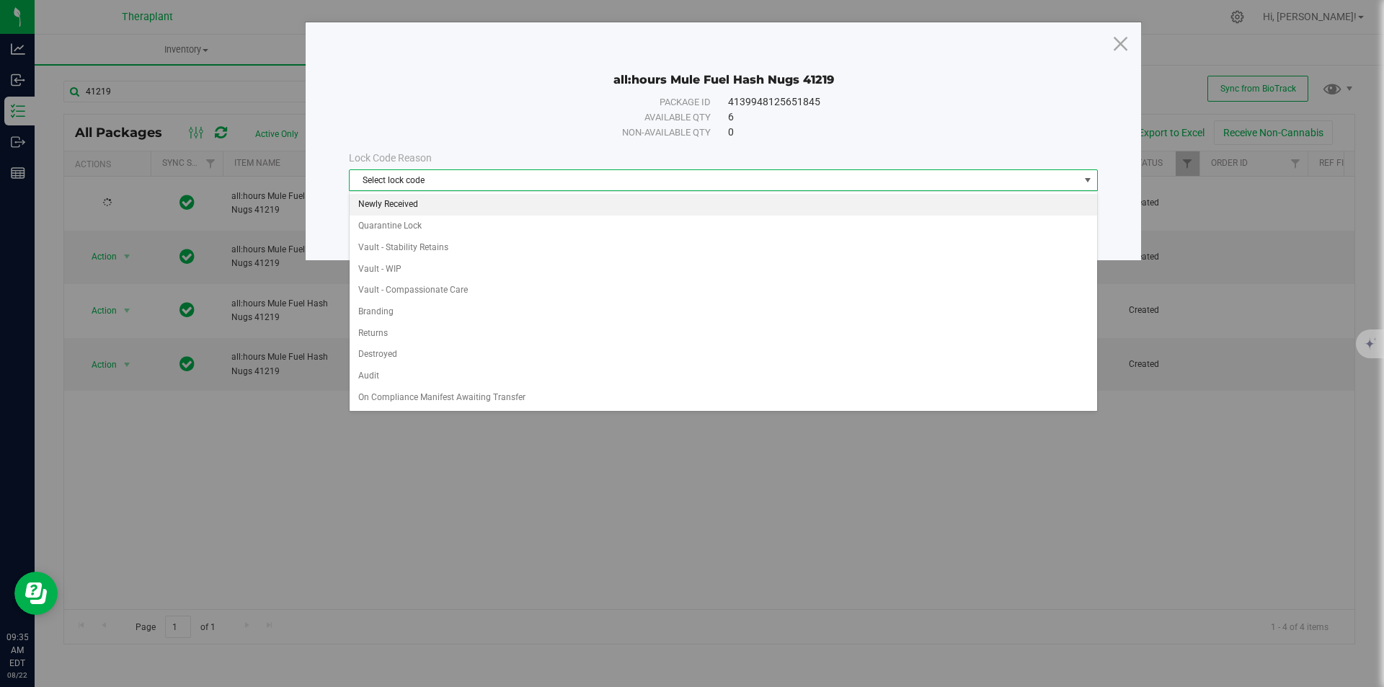
click at [448, 198] on li "Newly Received" at bounding box center [724, 205] width 748 height 22
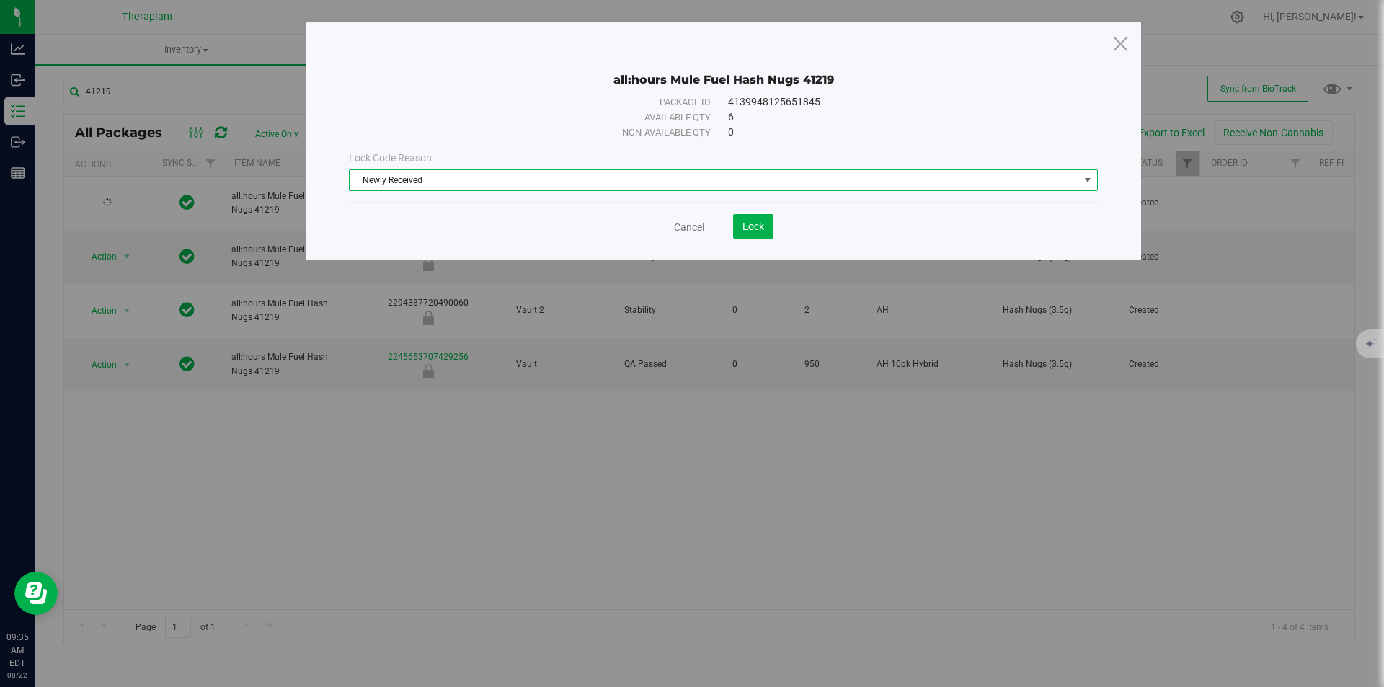
click at [780, 229] on div "Cancel Lock" at bounding box center [723, 226] width 749 height 25
click at [770, 227] on button "Lock" at bounding box center [753, 226] width 40 height 25
